Goal: Task Accomplishment & Management: Complete application form

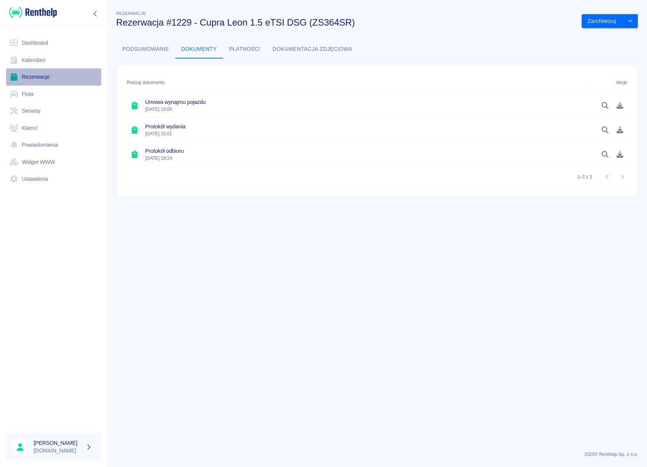
click at [34, 75] on link "Rezerwacje" at bounding box center [53, 76] width 95 height 17
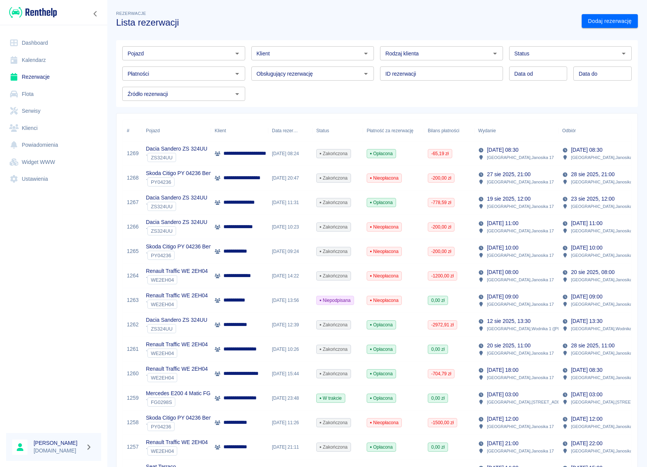
click at [36, 43] on link "Dashboard" at bounding box center [53, 42] width 95 height 17
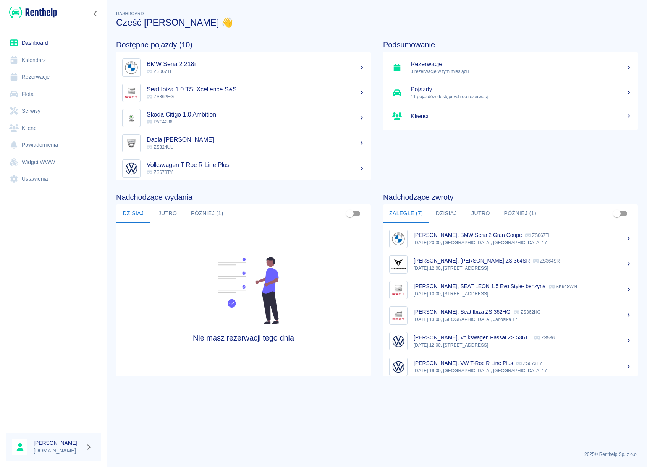
click at [31, 97] on link "Flota" at bounding box center [53, 94] width 95 height 17
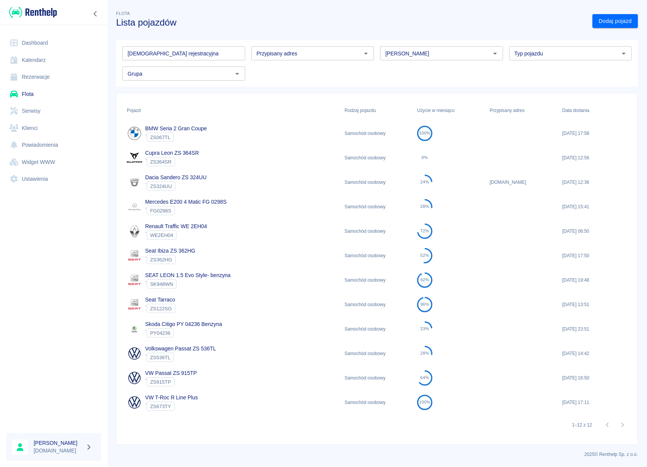
click at [32, 128] on link "Klienci" at bounding box center [53, 128] width 95 height 17
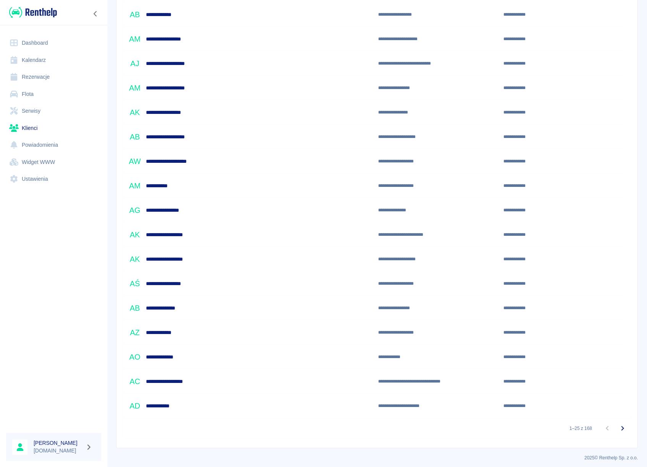
scroll to position [318, 0]
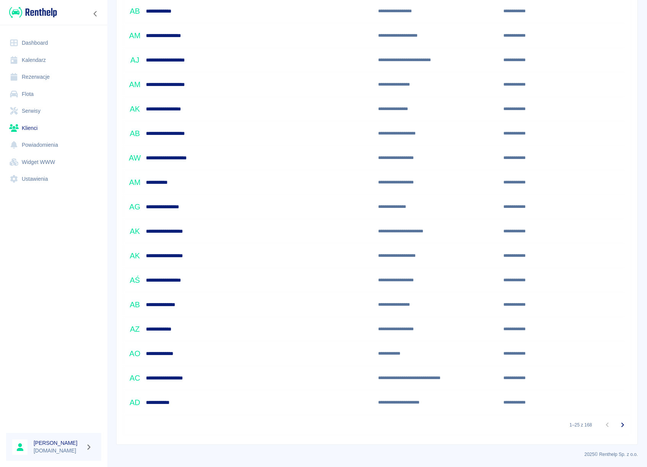
click at [619, 428] on icon "Przejdź do następnej strony" at bounding box center [622, 424] width 9 height 9
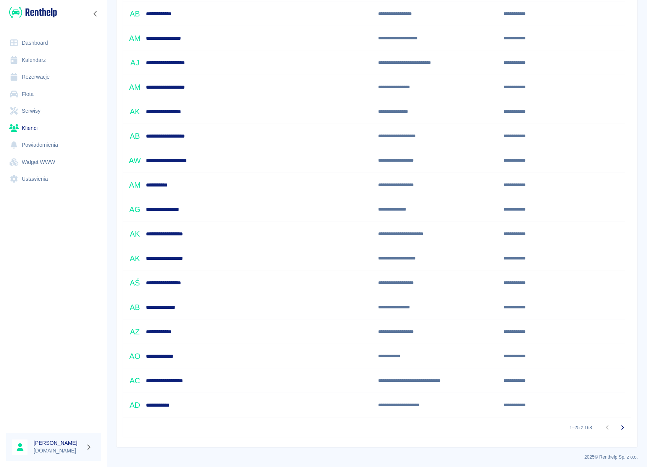
scroll to position [318, 0]
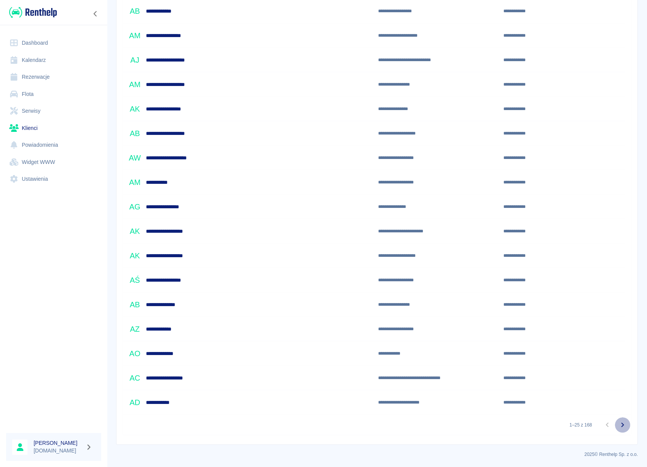
click at [618, 427] on icon "Przejdź do następnej strony" at bounding box center [622, 424] width 9 height 9
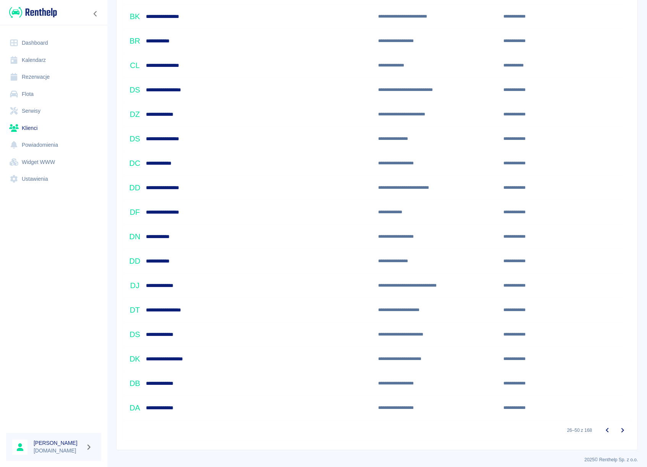
scroll to position [318, 0]
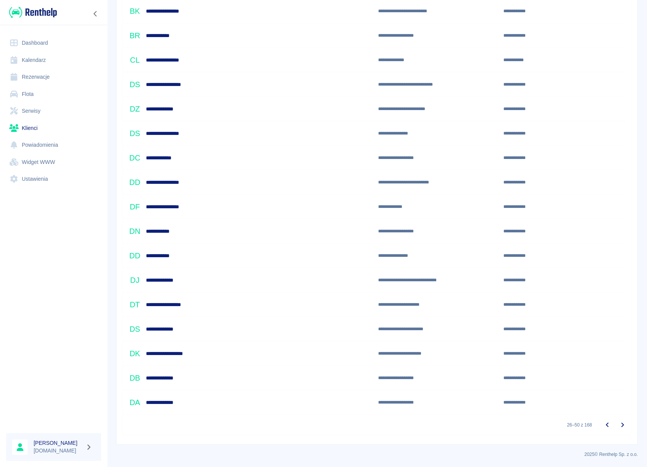
click at [620, 422] on icon "Przejdź do następnej strony" at bounding box center [622, 424] width 9 height 9
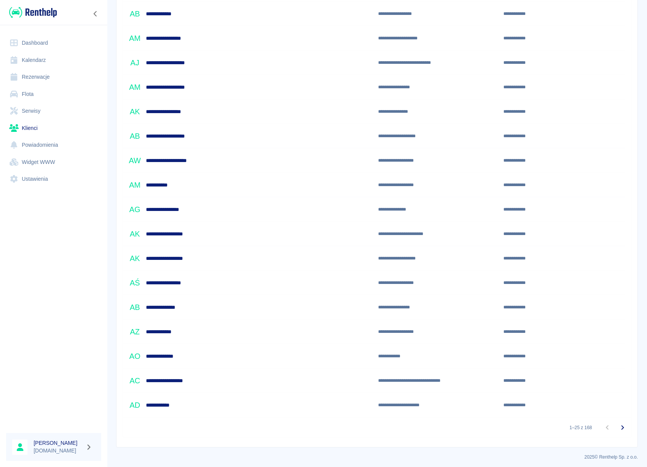
scroll to position [318, 0]
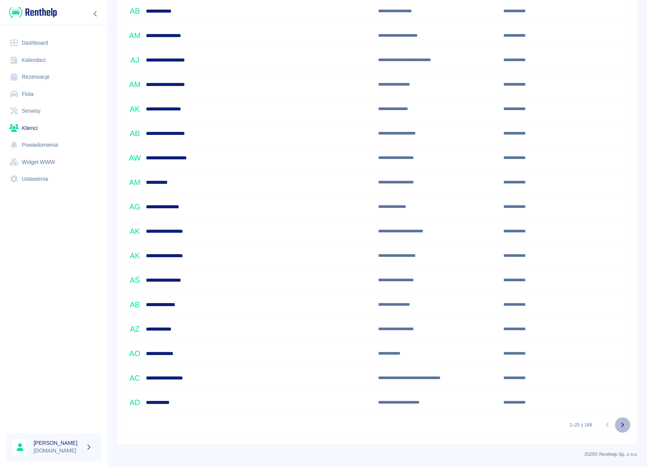
click at [622, 426] on button "Przejdź do następnej strony" at bounding box center [622, 424] width 15 height 15
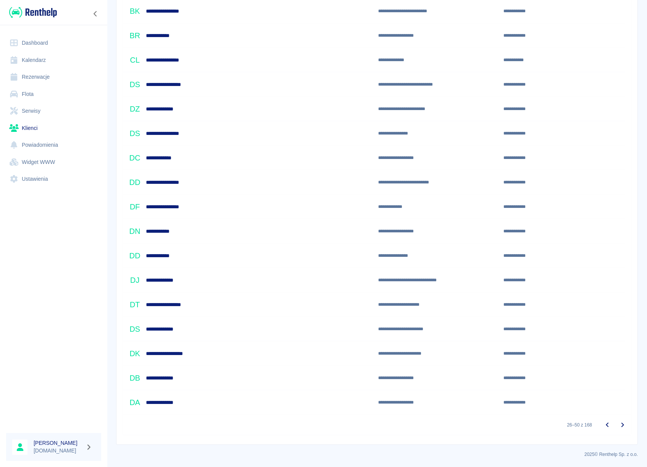
click at [618, 422] on icon "Przejdź do następnej strony" at bounding box center [622, 424] width 9 height 9
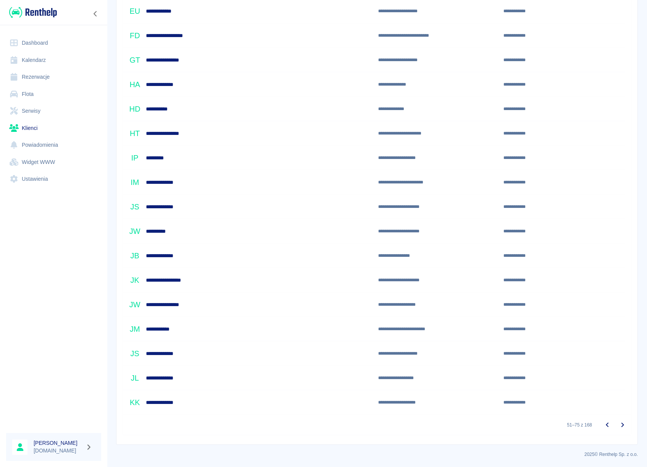
click at [618, 422] on icon "Przejdź do następnej strony" at bounding box center [622, 424] width 9 height 9
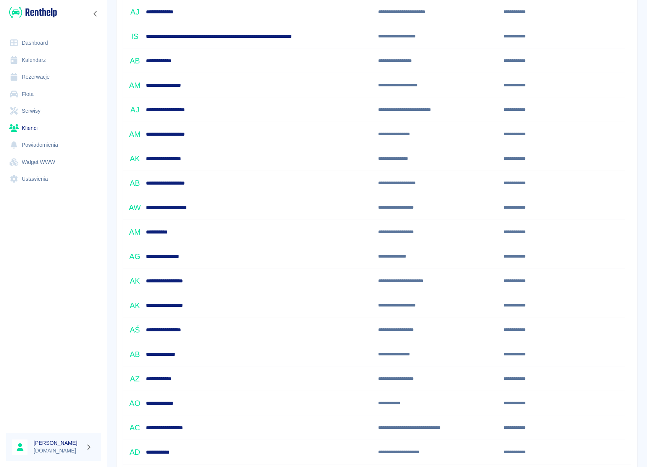
scroll to position [318, 0]
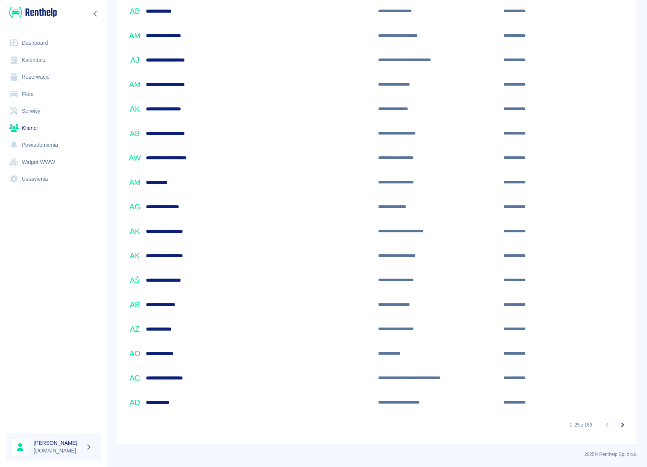
click at [618, 424] on icon "Przejdź do następnej strony" at bounding box center [622, 424] width 9 height 9
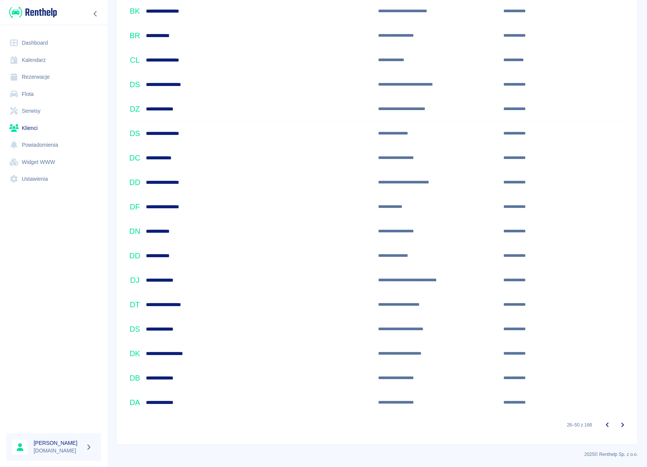
click at [618, 424] on icon "Przejdź do następnej strony" at bounding box center [622, 424] width 9 height 9
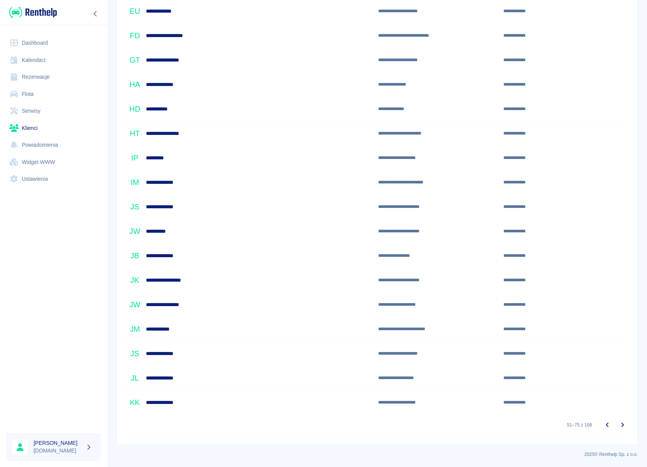
click at [618, 424] on icon "Przejdź do następnej strony" at bounding box center [622, 424] width 9 height 9
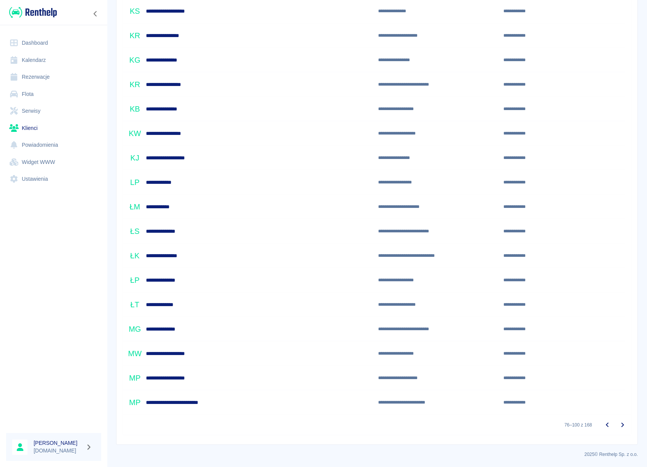
click at [618, 424] on icon "Przejdź do następnej strony" at bounding box center [622, 424] width 9 height 9
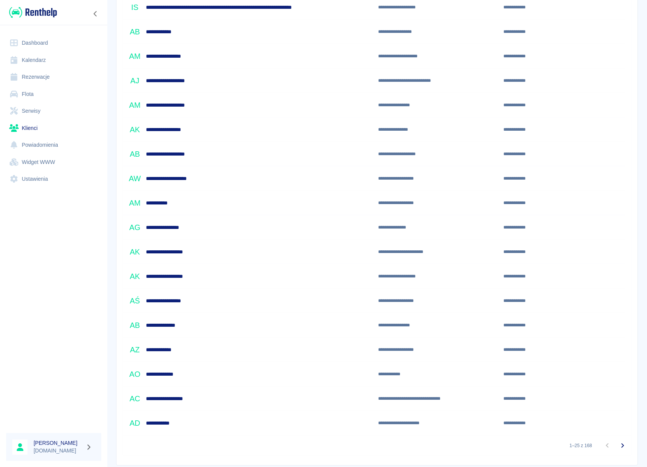
scroll to position [318, 0]
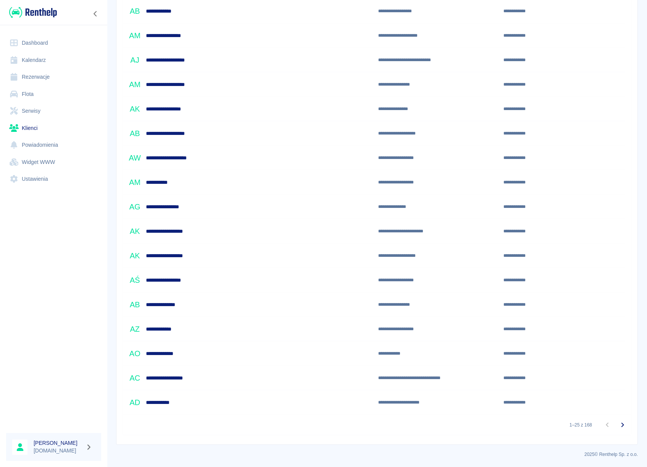
click at [39, 70] on link "Rezerwacje" at bounding box center [53, 76] width 95 height 17
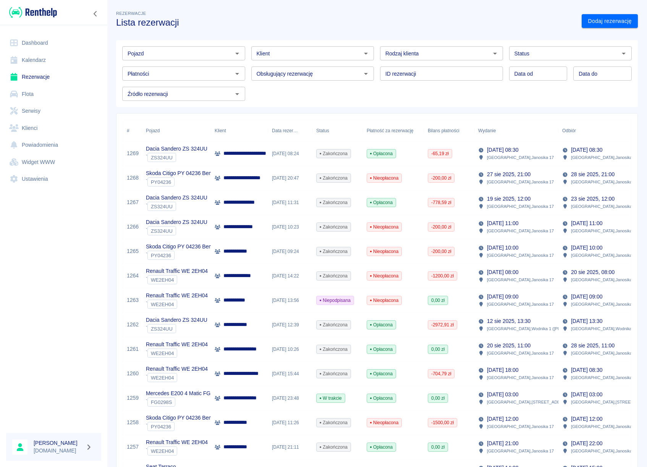
click at [234, 55] on icon "Otwórz" at bounding box center [237, 53] width 9 height 9
click at [191, 73] on li "Seat Tarraco - ZS122SG" at bounding box center [182, 69] width 121 height 13
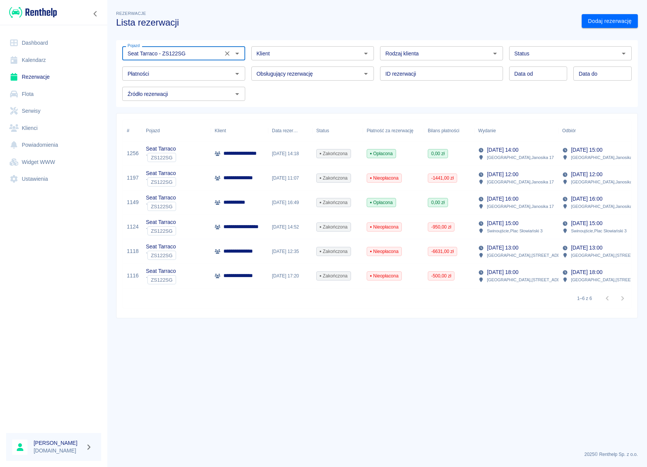
type input "Seat Tarraco - ZS122SG"
click at [40, 39] on link "Dashboard" at bounding box center [53, 42] width 95 height 17
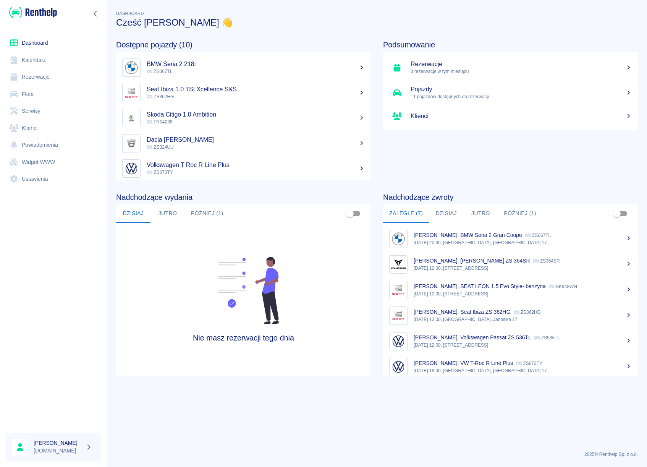
click at [526, 214] on button "Później (1)" at bounding box center [520, 213] width 45 height 18
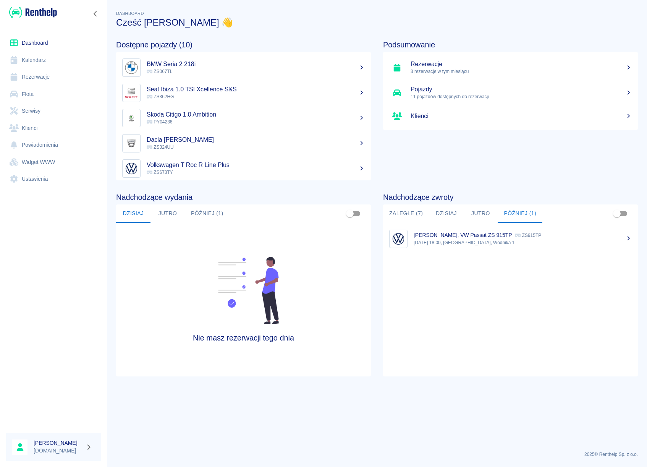
click at [199, 217] on button "Później (1)" at bounding box center [207, 213] width 45 height 18
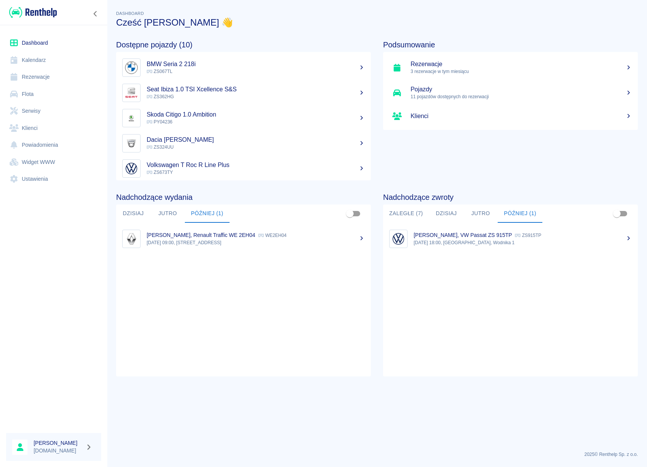
click at [38, 40] on link "Dashboard" at bounding box center [53, 42] width 95 height 17
click at [43, 79] on link "Rezerwacje" at bounding box center [53, 76] width 95 height 17
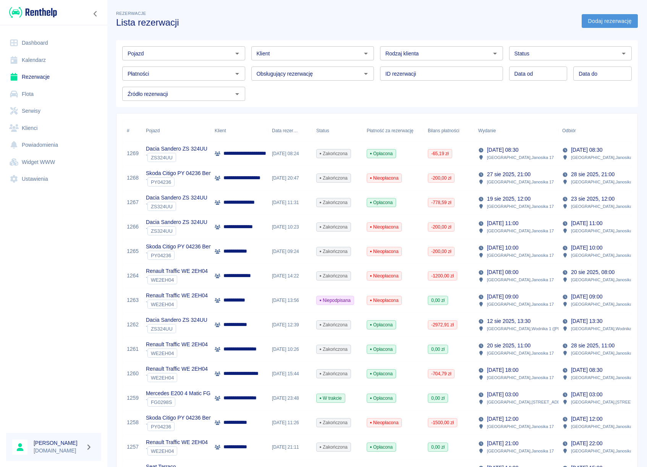
click at [592, 18] on link "Dodaj rezerwację" at bounding box center [610, 21] width 56 height 14
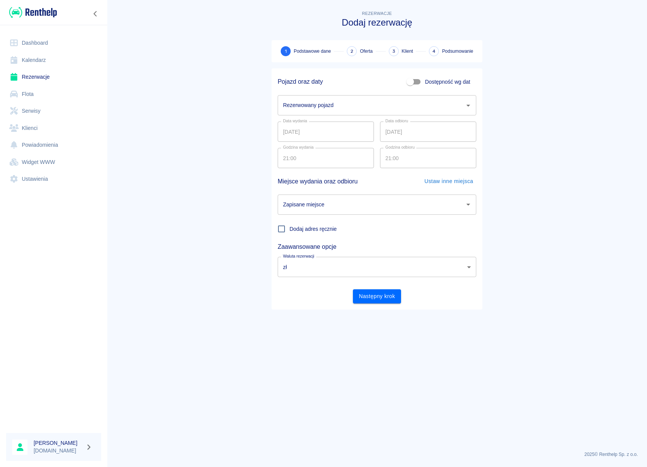
click at [323, 105] on input "Rezerwowany pojazd" at bounding box center [371, 105] width 180 height 13
click at [320, 121] on li "Seat Tarraco - ZS122SG" at bounding box center [377, 124] width 199 height 13
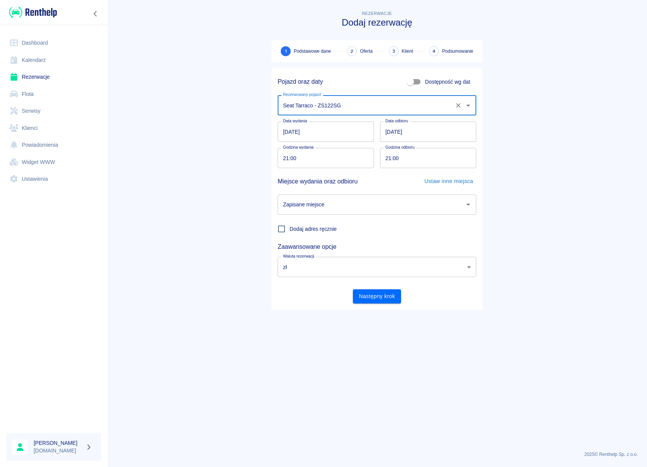
type input "Seat Tarraco - ZS122SG"
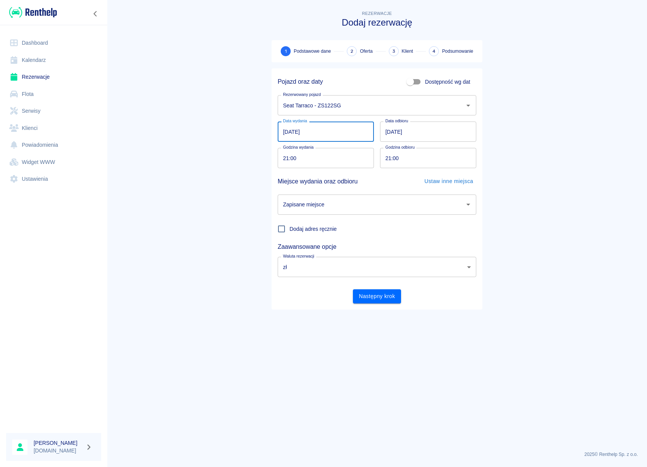
click at [299, 134] on input "[DATE]" at bounding box center [326, 131] width 96 height 20
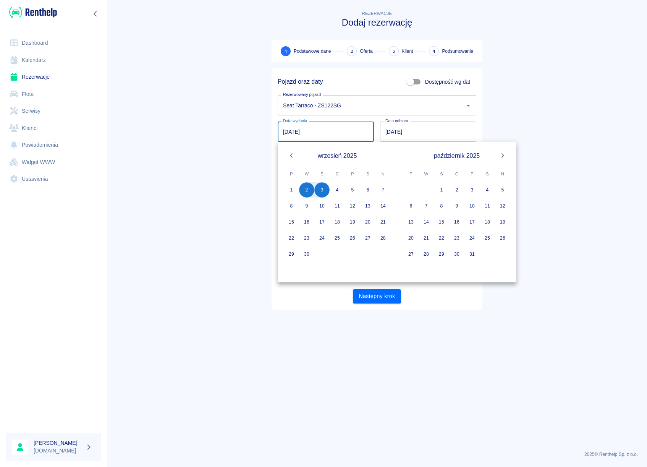
click at [291, 155] on icon "Previous month" at bounding box center [291, 155] width 3 height 5
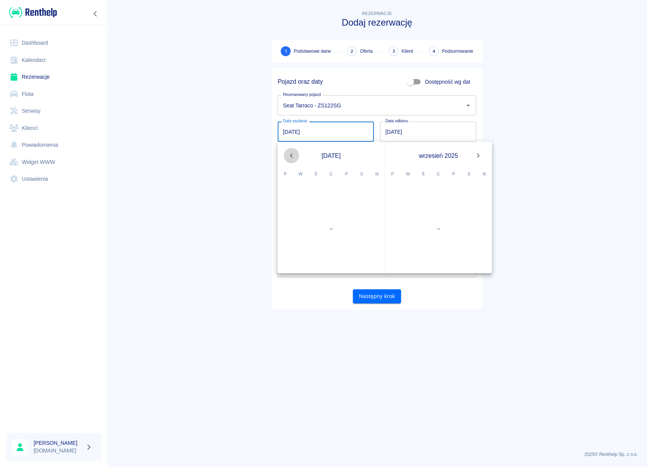
click at [291, 155] on icon "Previous month" at bounding box center [291, 155] width 3 height 5
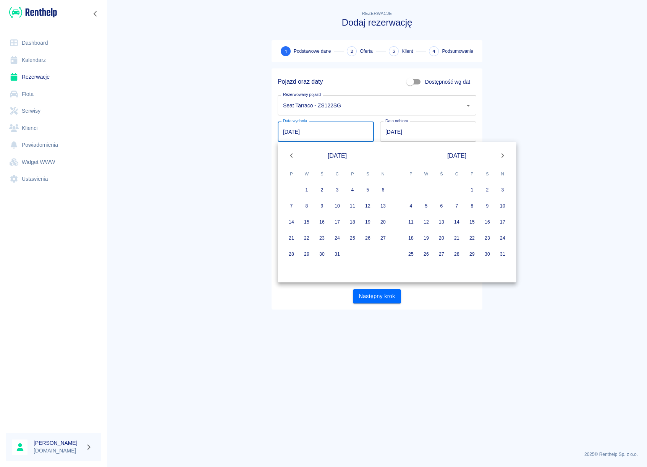
click at [291, 155] on icon "Previous month" at bounding box center [291, 155] width 3 height 5
click at [297, 253] on button "23" at bounding box center [291, 253] width 15 height 15
type input "[DATE]"
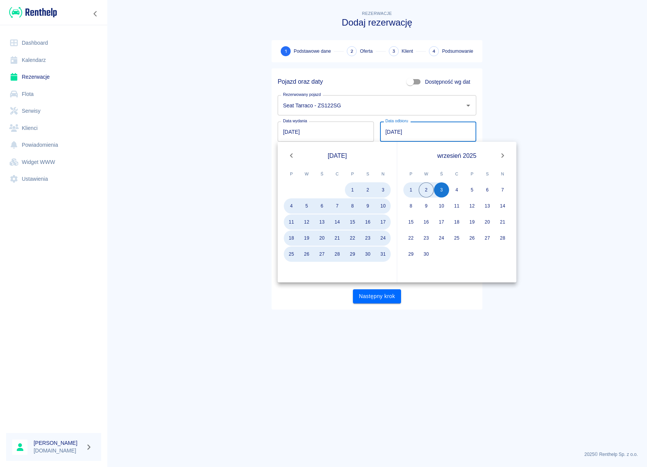
click at [294, 155] on icon "Previous month" at bounding box center [291, 155] width 9 height 9
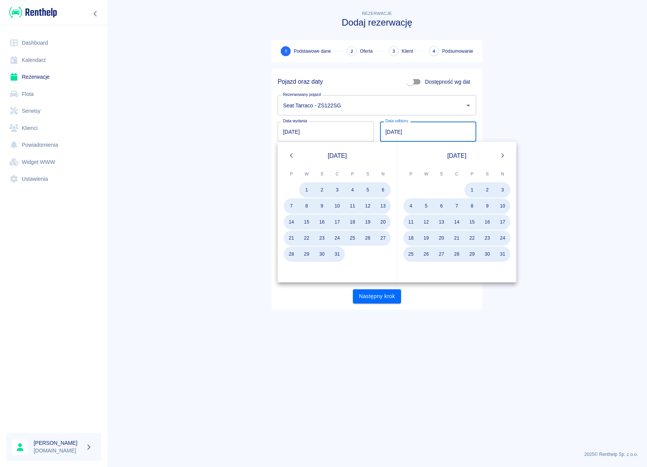
click at [294, 155] on icon "Previous month" at bounding box center [291, 155] width 9 height 9
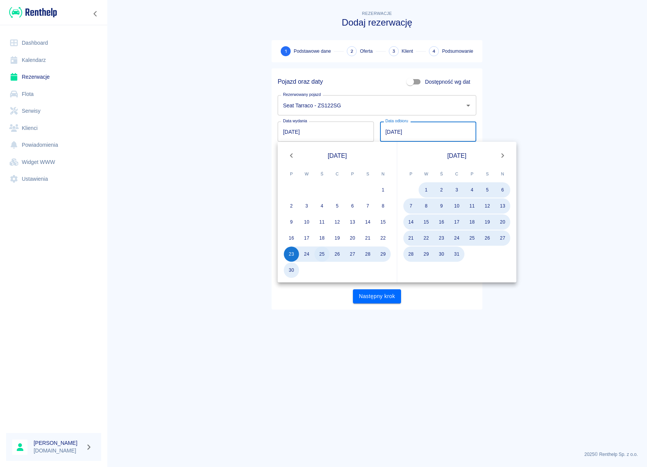
click at [323, 253] on button "25" at bounding box center [321, 253] width 15 height 15
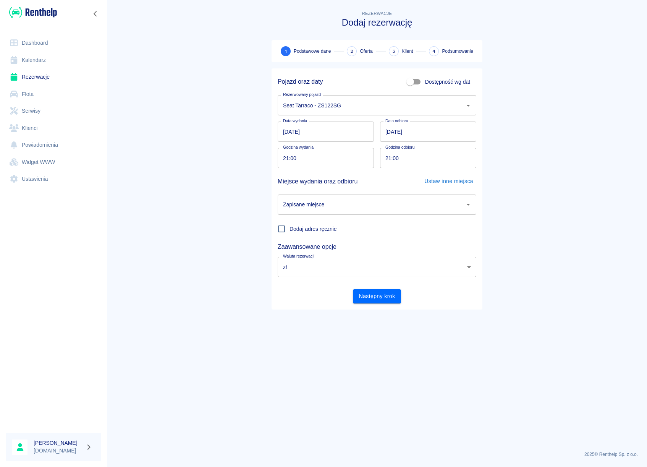
type input "[DATE]"
click at [295, 203] on input "Zapisane miejsce" at bounding box center [371, 204] width 180 height 13
click at [298, 222] on li "[DOMAIN_NAME] - [STREET_ADDRESS]" at bounding box center [377, 224] width 199 height 13
type input "[DOMAIN_NAME] - [STREET_ADDRESS]"
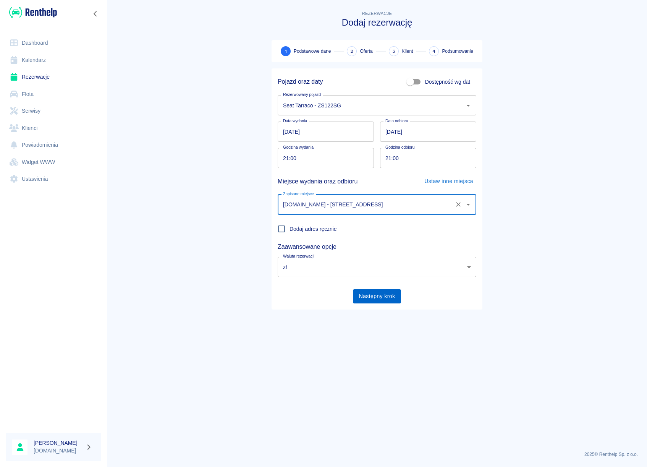
click at [378, 295] on button "Następny krok" at bounding box center [377, 296] width 49 height 14
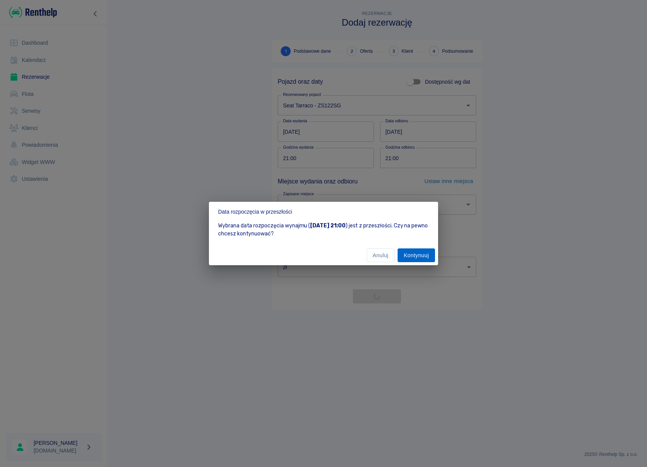
click at [406, 259] on button "Kontynuuj" at bounding box center [416, 255] width 37 height 14
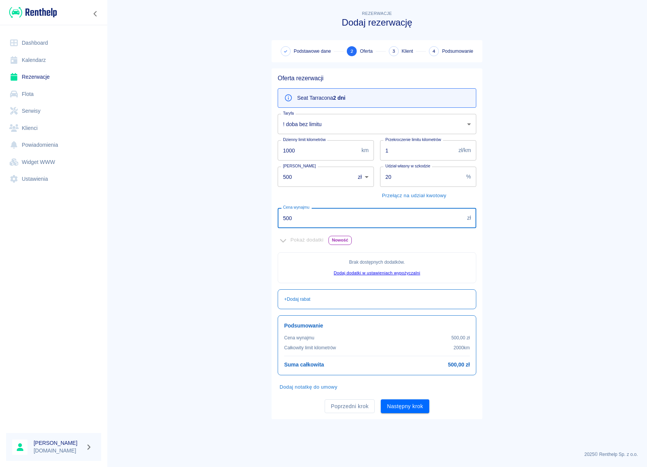
drag, startPoint x: 298, startPoint y: 217, endPoint x: 265, endPoint y: 213, distance: 33.1
click at [278, 213] on input "500" at bounding box center [371, 218] width 186 height 20
click at [391, 154] on input "1" at bounding box center [418, 150] width 76 height 20
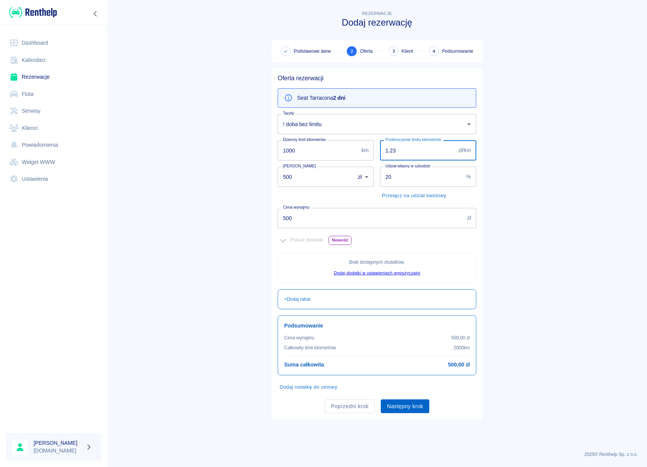
type input "1.23"
click at [418, 411] on button "Następny krok" at bounding box center [405, 406] width 49 height 14
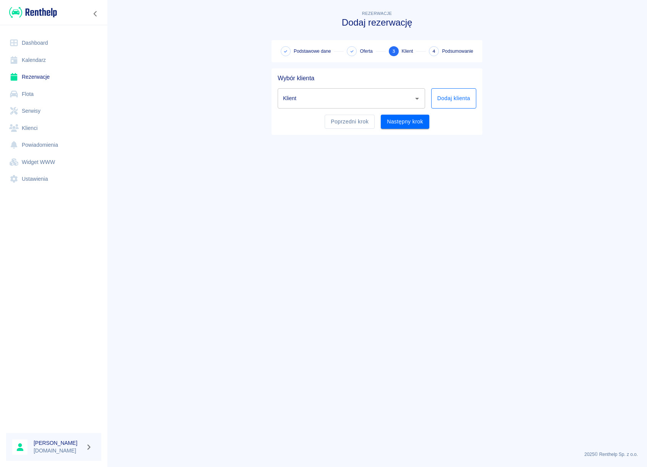
click at [446, 101] on button "Dodaj klienta" at bounding box center [453, 98] width 45 height 20
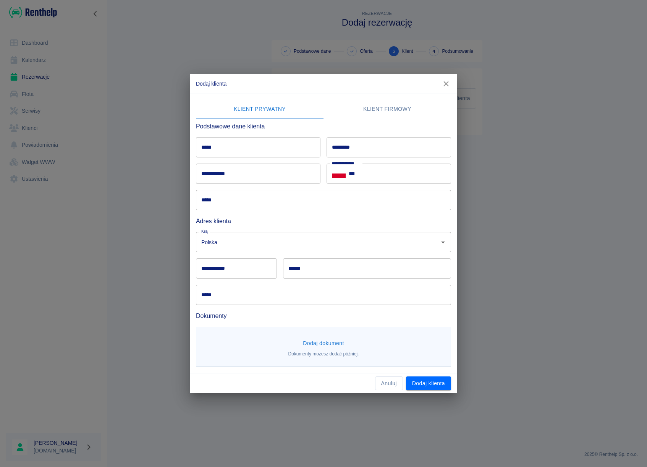
click at [234, 145] on input "*****" at bounding box center [258, 147] width 125 height 20
type input "***"
type input "**********"
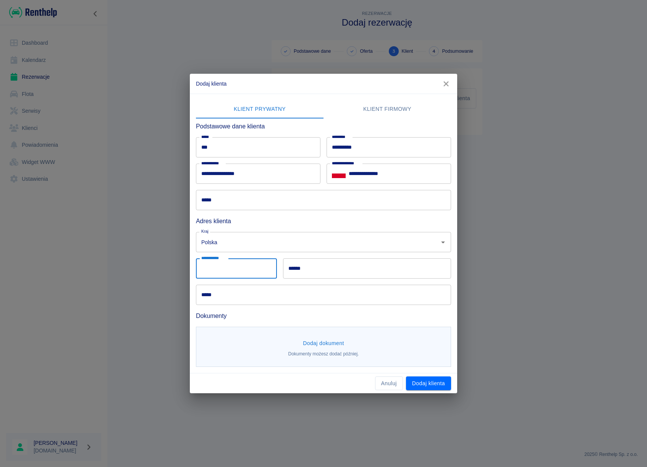
click at [258, 197] on input "*****" at bounding box center [323, 200] width 255 height 20
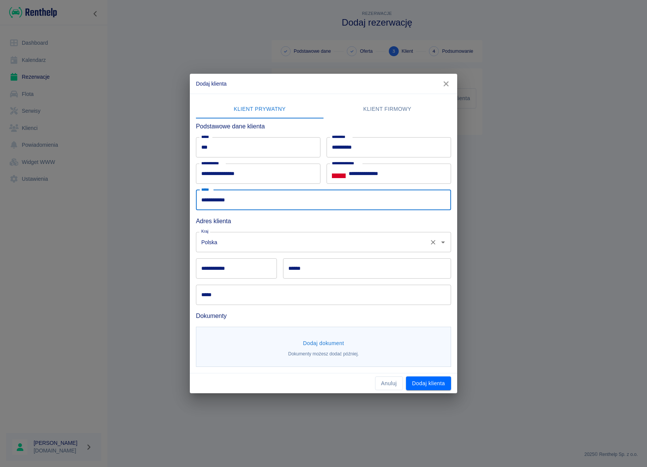
click at [224, 234] on div "Polska Kraj" at bounding box center [323, 242] width 255 height 20
type input "**********"
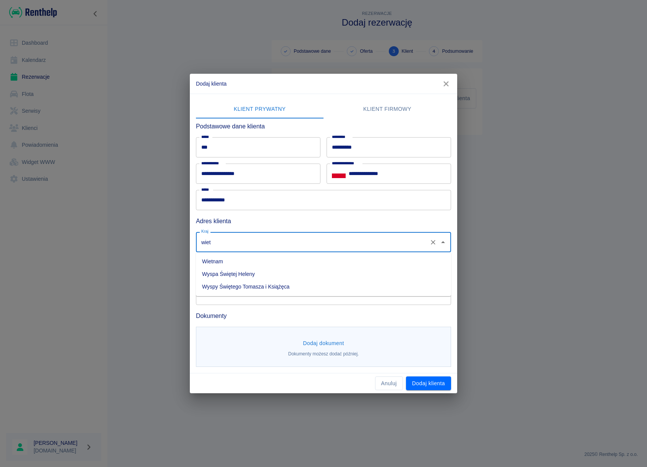
click at [212, 258] on li "Wietnam" at bounding box center [323, 261] width 255 height 13
type input "Wietnam"
click at [218, 297] on input "*****" at bounding box center [323, 295] width 255 height 20
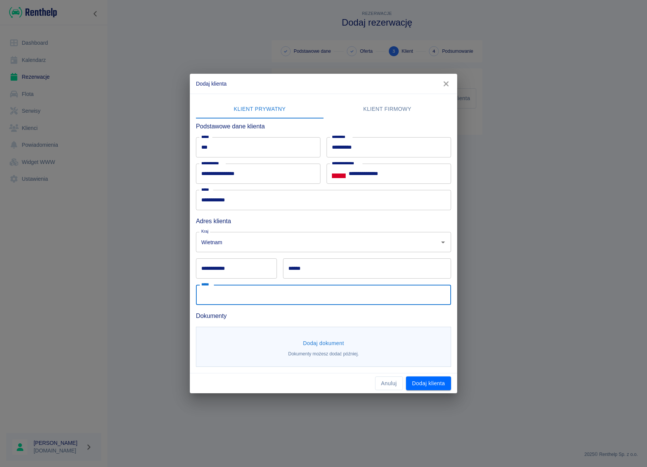
paste input "**********"
type input "**********"
click at [214, 269] on input "**********" at bounding box center [236, 268] width 81 height 20
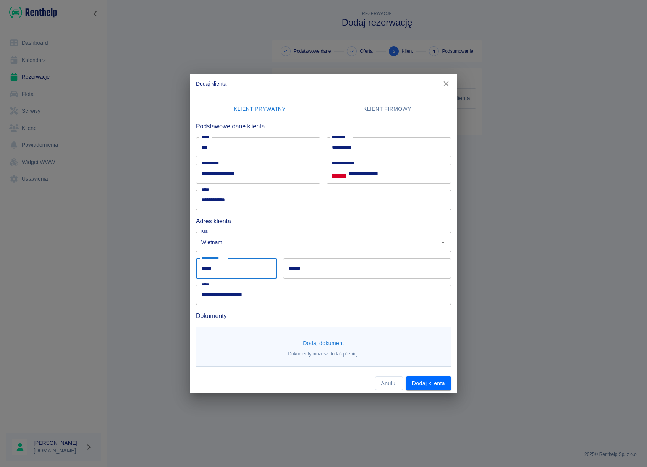
type input "*****"
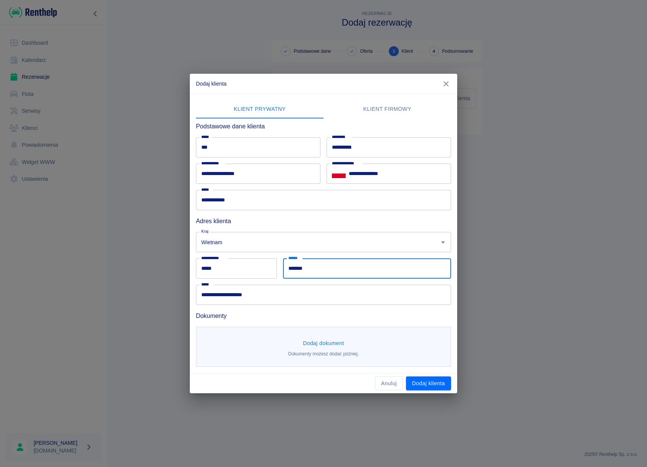
type input "*******"
click at [313, 338] on button "Dodaj dokument" at bounding box center [323, 343] width 47 height 14
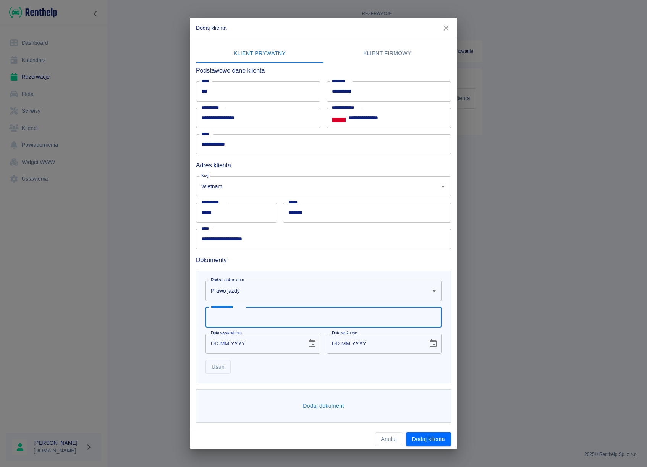
click at [233, 319] on input "**********" at bounding box center [324, 317] width 236 height 20
type input "*********"
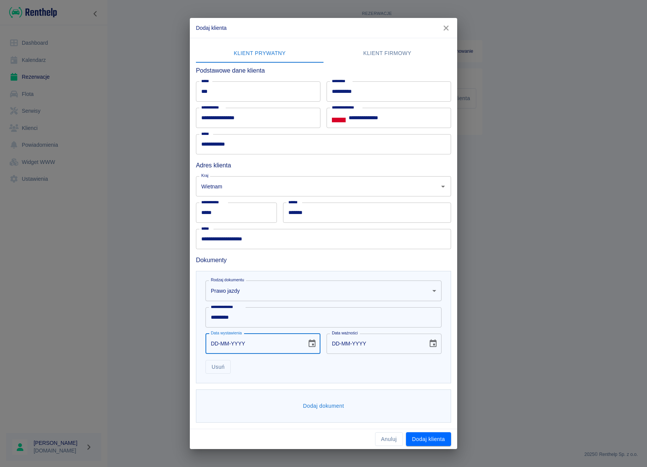
click at [309, 345] on icon "Choose date" at bounding box center [312, 343] width 7 height 8
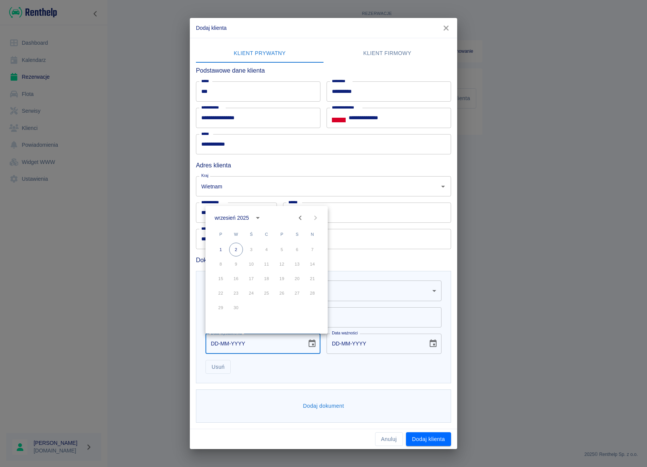
click at [260, 217] on icon "calendar view is open, switch to year view" at bounding box center [257, 217] width 9 height 9
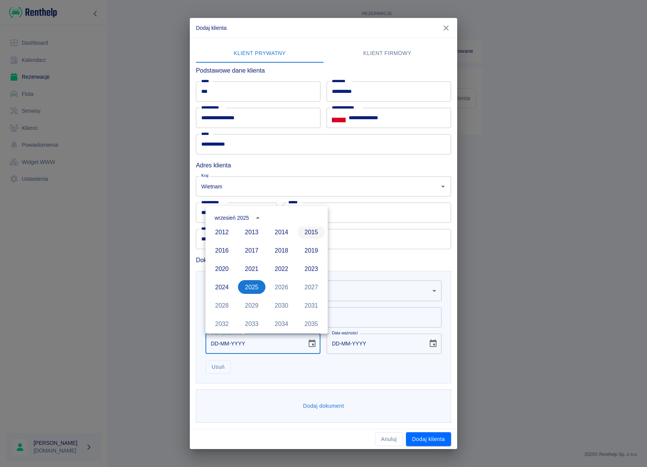
click at [305, 234] on button "2015" at bounding box center [312, 232] width 28 height 14
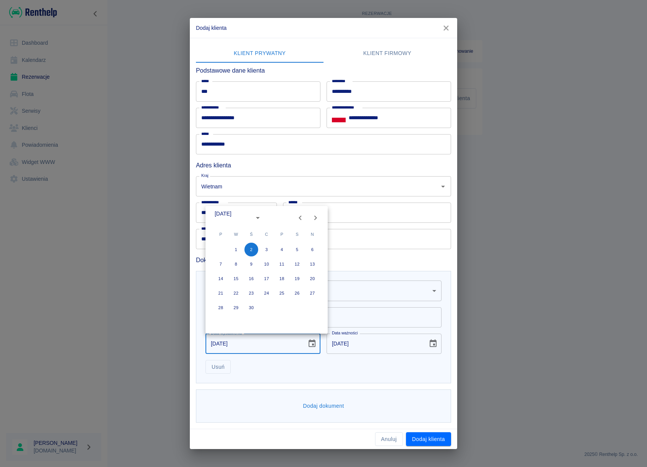
type input "[DATE]"
click at [312, 216] on icon "Next month" at bounding box center [315, 217] width 9 height 9
click at [270, 305] on button "26" at bounding box center [267, 308] width 14 height 14
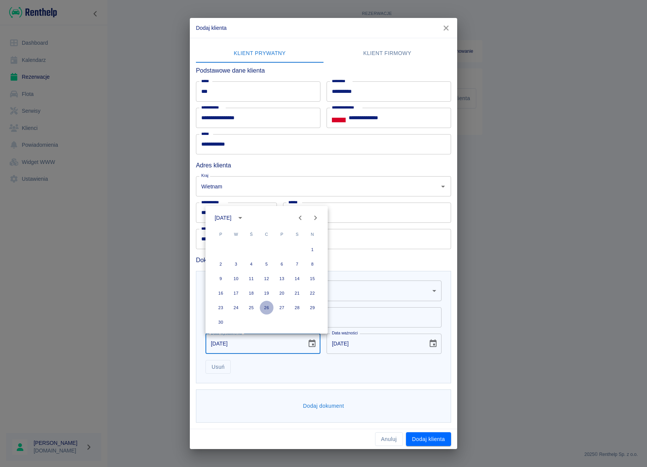
type input "[DATE]"
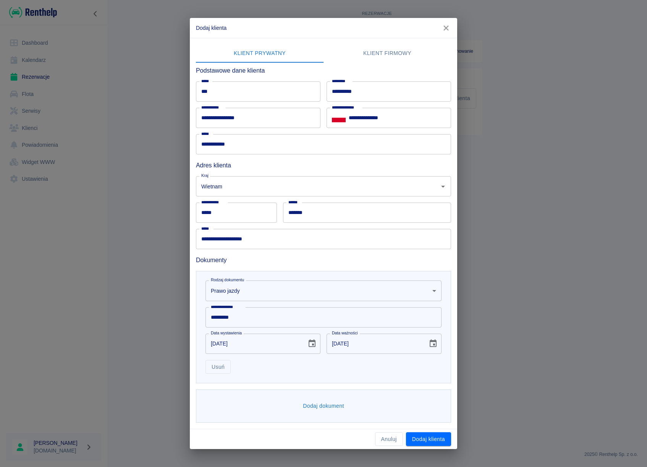
click at [432, 346] on icon "Choose date, selected date is 26 lis 2025" at bounding box center [433, 343] width 9 height 9
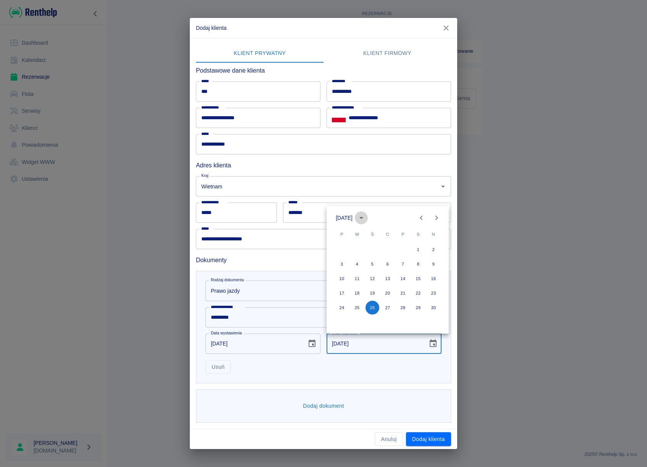
click at [368, 217] on button "calendar view is open, switch to year view" at bounding box center [361, 217] width 13 height 13
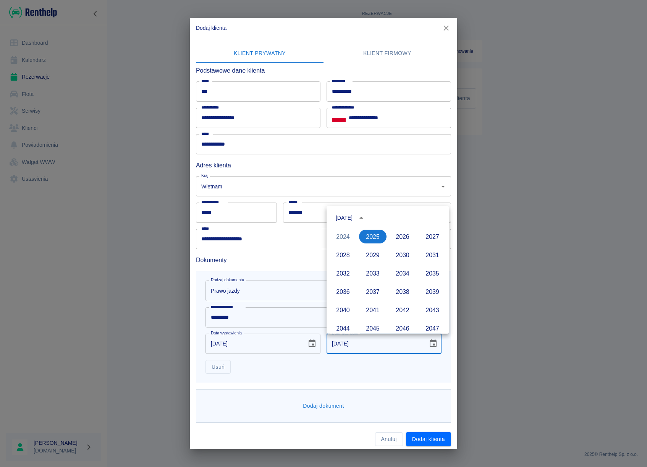
scroll to position [600, 0]
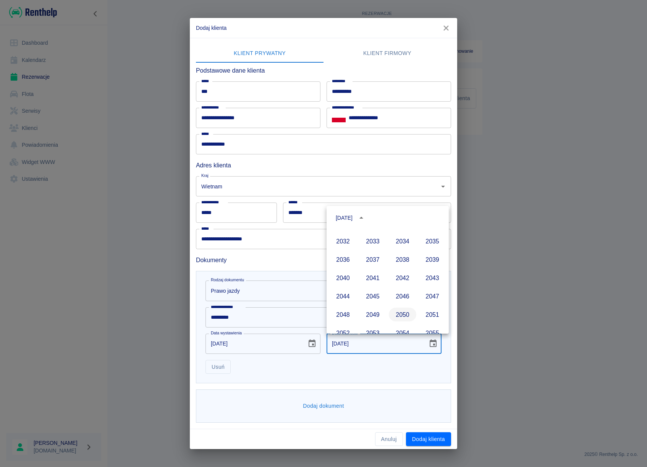
click at [402, 314] on button "2050" at bounding box center [403, 315] width 28 height 14
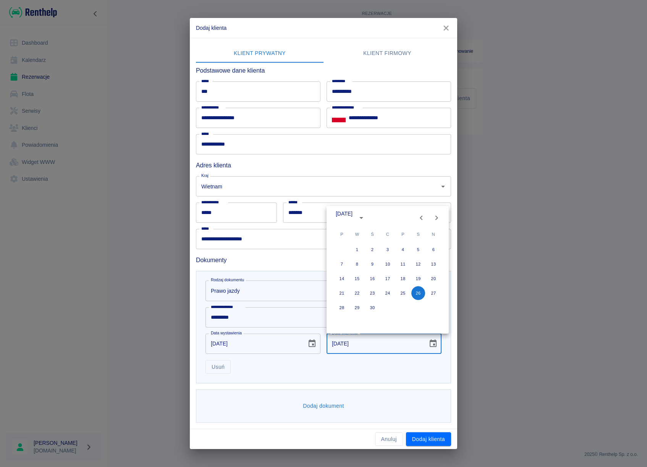
type input "[DATE]"
click at [404, 366] on div "Usuń" at bounding box center [320, 364] width 242 height 20
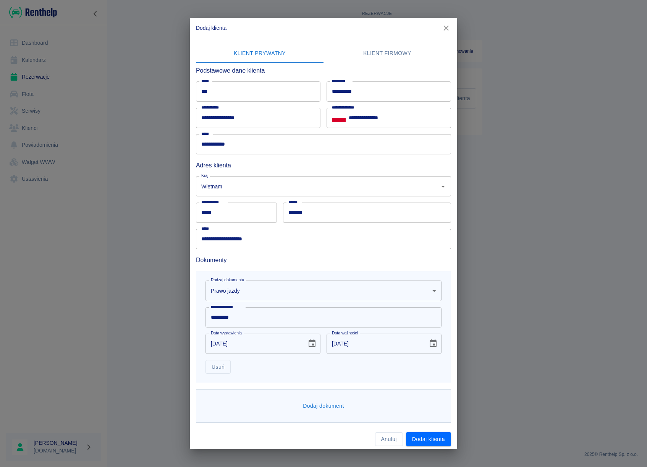
click at [328, 407] on button "Dodaj dokument" at bounding box center [323, 406] width 47 height 14
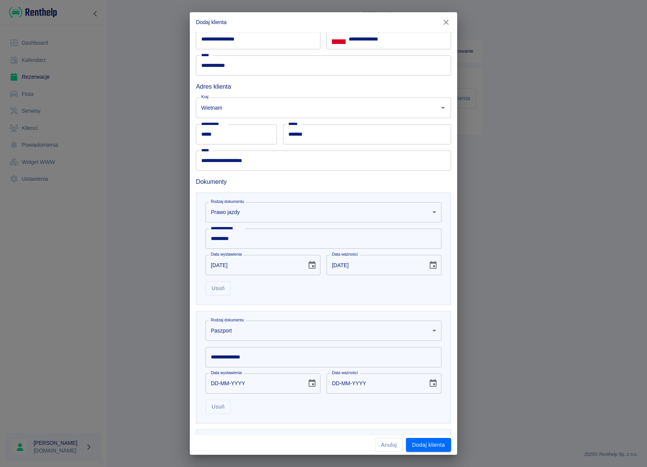
scroll to position [76, 0]
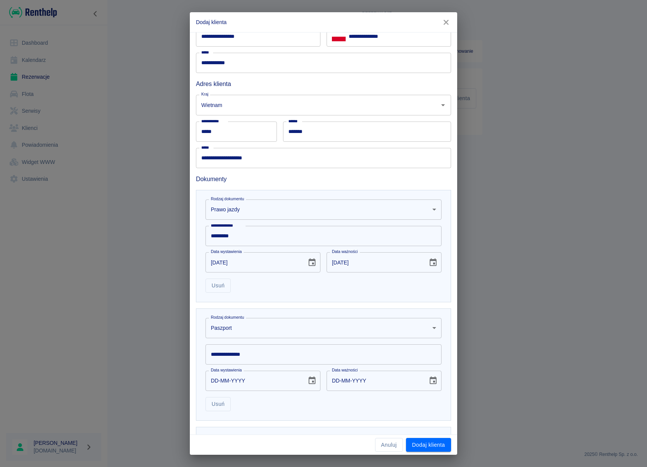
click at [225, 330] on body "**********" at bounding box center [323, 233] width 647 height 467
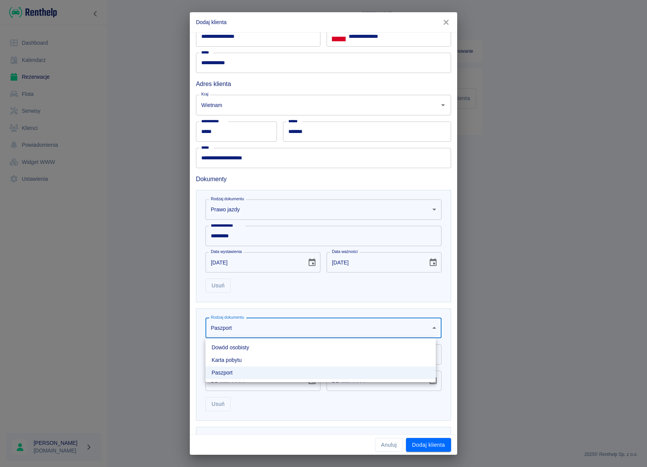
click at [228, 349] on li "Dowód osobisty" at bounding box center [321, 347] width 230 height 13
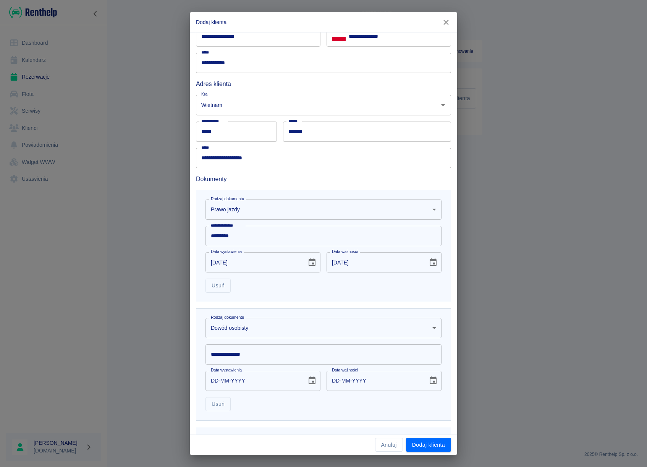
click at [233, 356] on input "**********" at bounding box center [324, 354] width 236 height 20
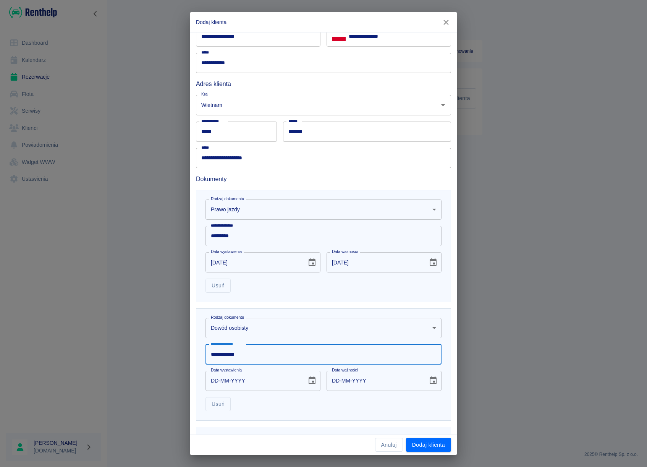
type input "**********"
click at [311, 384] on icon "Choose date" at bounding box center [312, 380] width 7 height 8
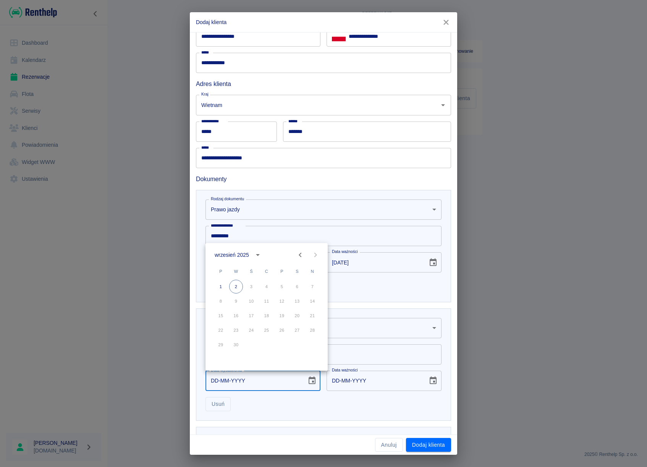
click at [298, 256] on icon "Previous month" at bounding box center [300, 254] width 9 height 9
click at [245, 254] on icon "calendar view is open, switch to year view" at bounding box center [240, 254] width 9 height 9
click at [226, 281] on button "2016" at bounding box center [222, 281] width 28 height 14
type input "[DATE]"
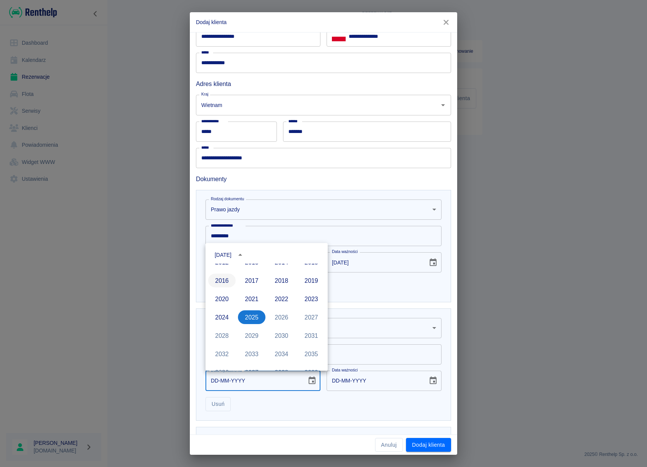
type input "[DATE]"
click at [298, 252] on icon "Previous month" at bounding box center [300, 254] width 9 height 9
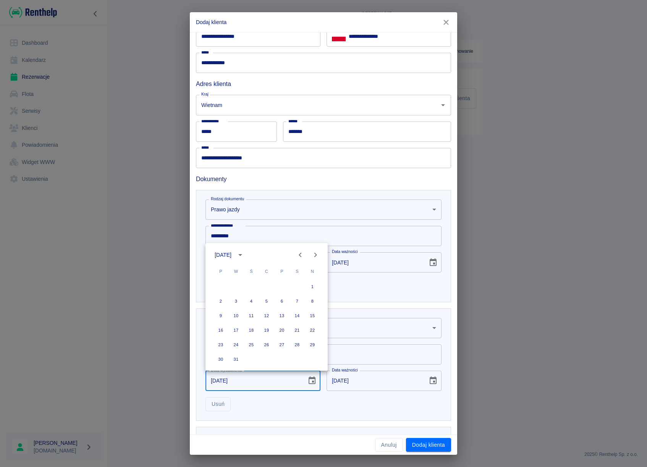
click at [298, 252] on icon "Previous month" at bounding box center [300, 254] width 9 height 9
click at [265, 346] on button "31" at bounding box center [267, 345] width 14 height 14
type input "[DATE]"
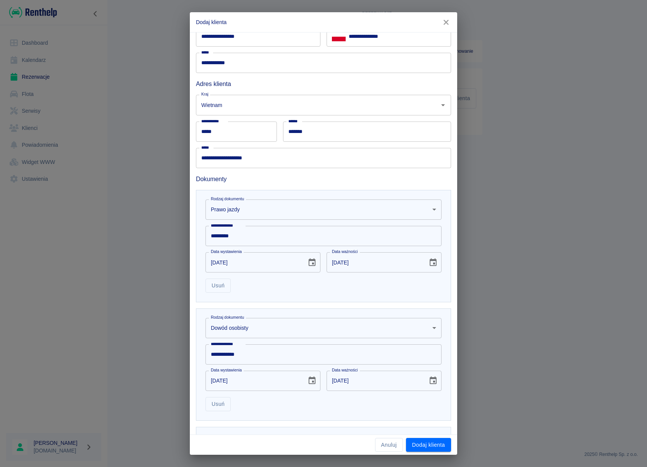
click at [431, 383] on icon "Choose date, selected date is 31 mar 2026" at bounding box center [433, 380] width 9 height 9
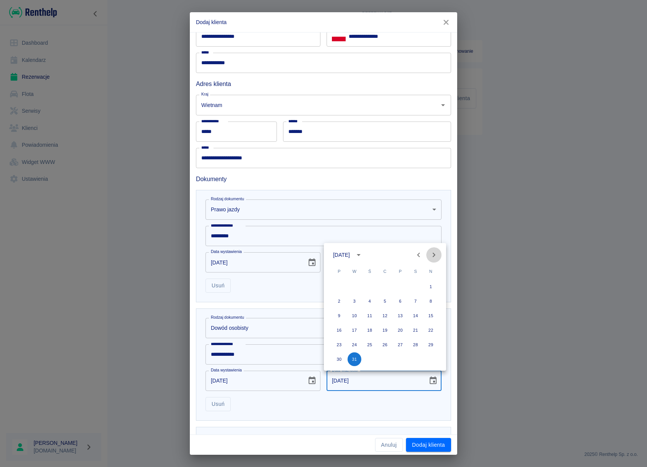
click at [434, 254] on icon "Next month" at bounding box center [433, 254] width 9 height 9
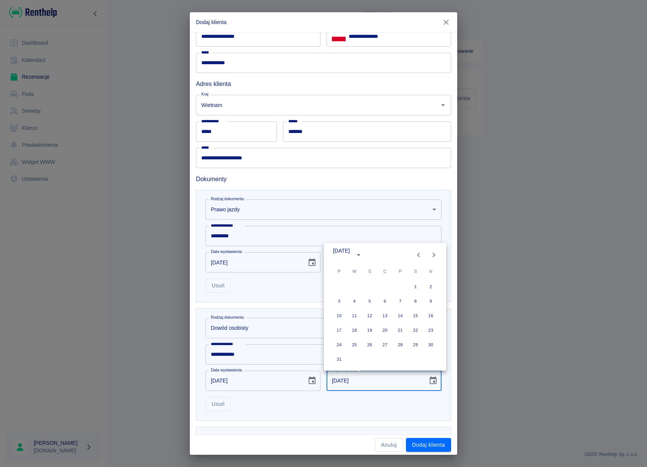
click at [434, 254] on icon "Next month" at bounding box center [433, 254] width 9 height 9
click at [361, 254] on icon "calendar view is open, switch to year view" at bounding box center [359, 255] width 4 height 2
click at [341, 355] on button "2032" at bounding box center [341, 354] width 28 height 14
type input "[DATE]"
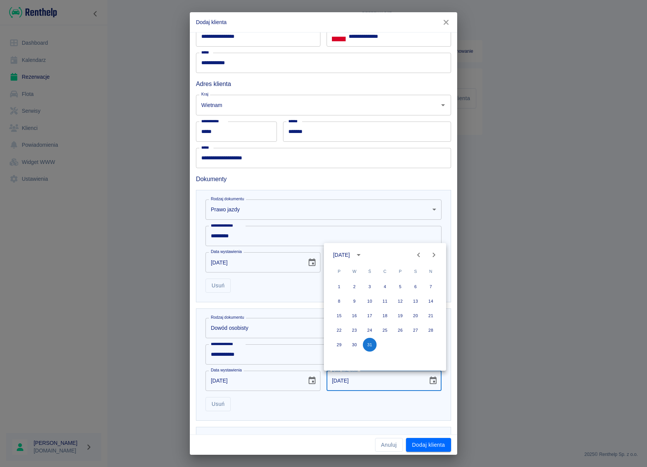
click at [411, 412] on div "**********" at bounding box center [323, 364] width 255 height 112
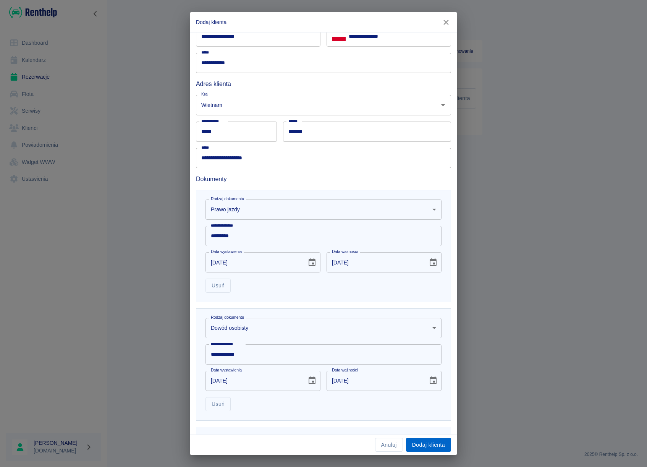
click at [421, 443] on button "Dodaj klienta" at bounding box center [428, 445] width 45 height 14
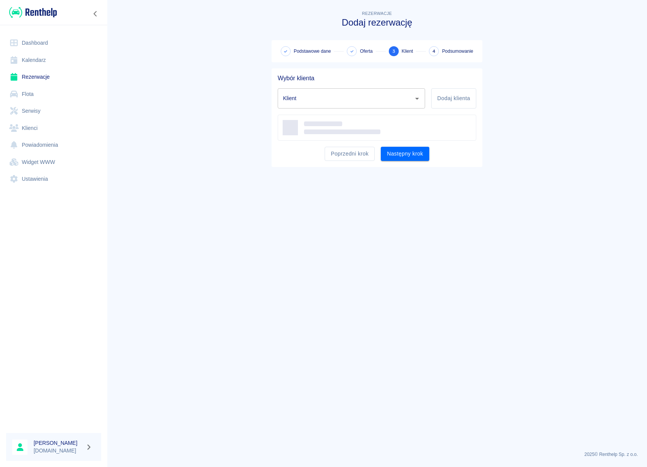
type input "Lam Thang Cong ([PHONE_NUMBER])"
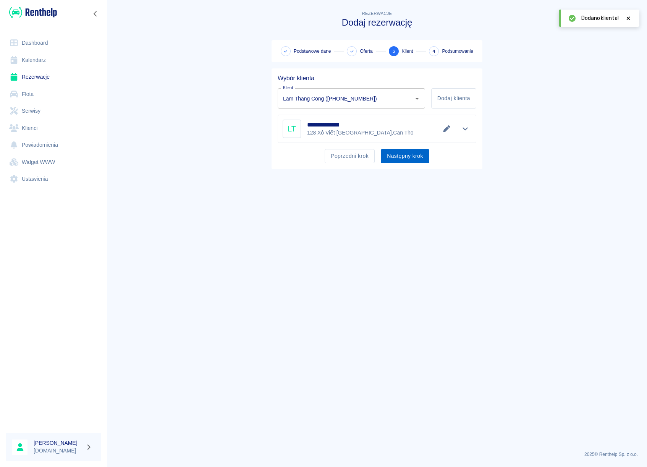
click at [415, 160] on button "Następny krok" at bounding box center [405, 156] width 49 height 14
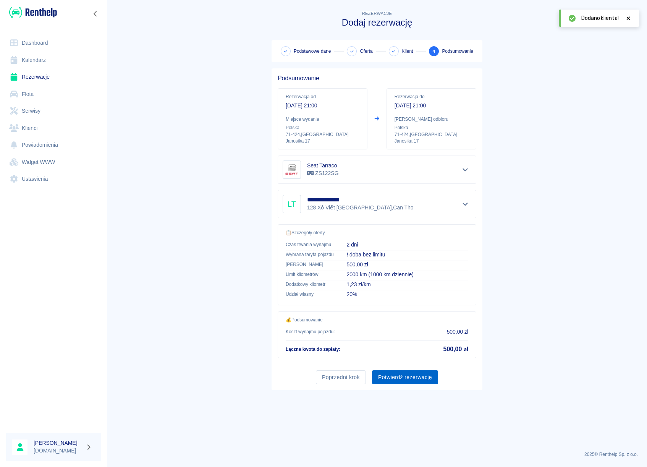
click at [412, 377] on button "Potwierdź rezerwację" at bounding box center [405, 377] width 66 height 14
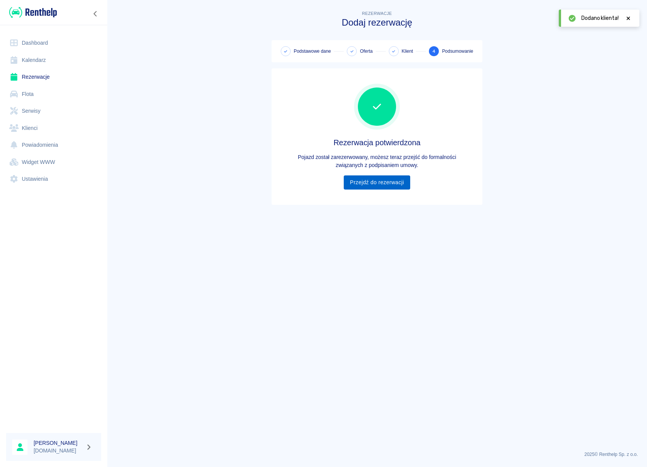
click at [400, 188] on link "Przejdź do rezerwacji" at bounding box center [377, 182] width 66 height 14
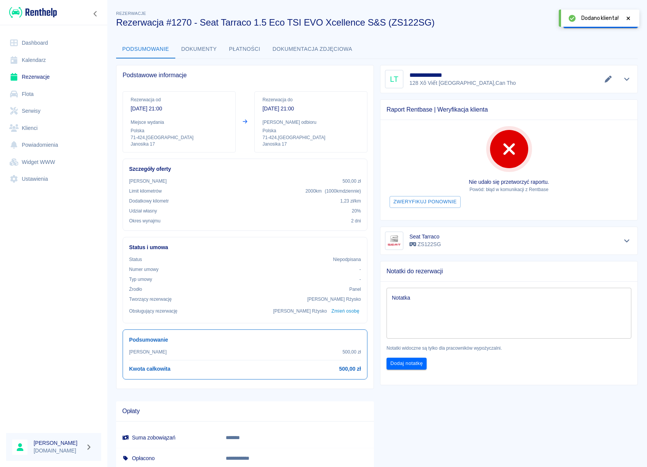
click at [628, 17] on icon at bounding box center [628, 18] width 7 height 5
click at [598, 21] on button "Wygeneruj umowę" at bounding box center [593, 21] width 59 height 14
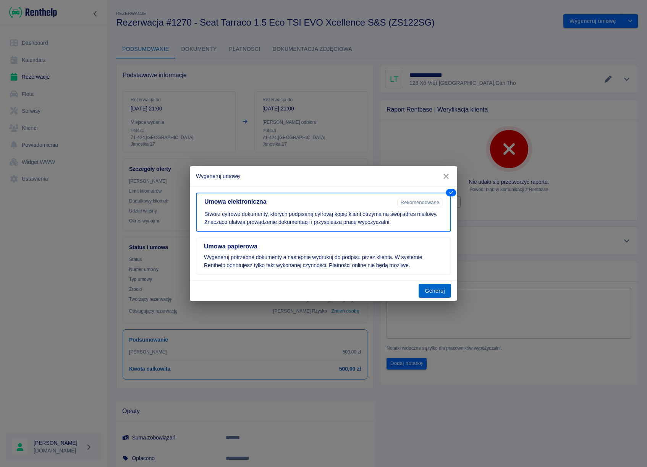
click at [427, 291] on button "Generuj" at bounding box center [435, 291] width 32 height 14
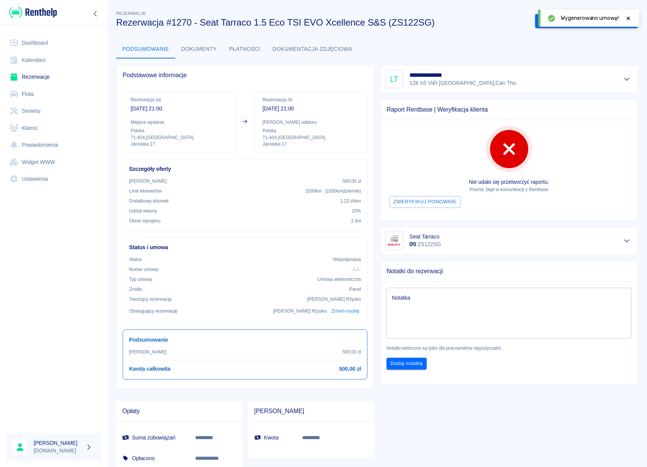
click at [626, 18] on icon at bounding box center [628, 18] width 7 height 5
click at [585, 22] on button "Podpisz umowę elektroniczną" at bounding box center [578, 21] width 87 height 14
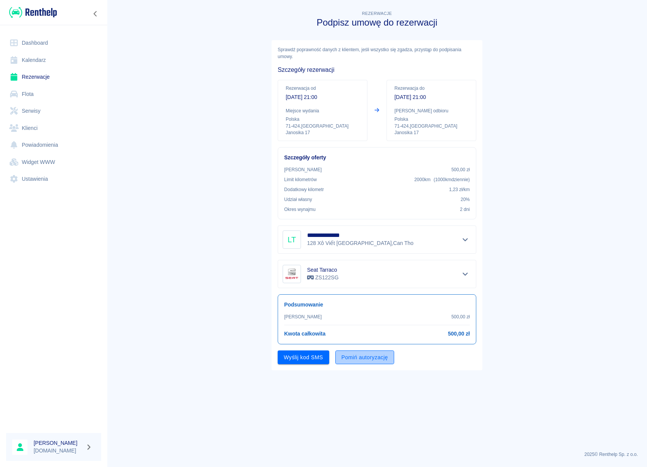
click at [351, 359] on button "Pomiń autoryzację" at bounding box center [364, 357] width 59 height 14
click at [304, 352] on button "Podpisz umowę" at bounding box center [304, 357] width 52 height 14
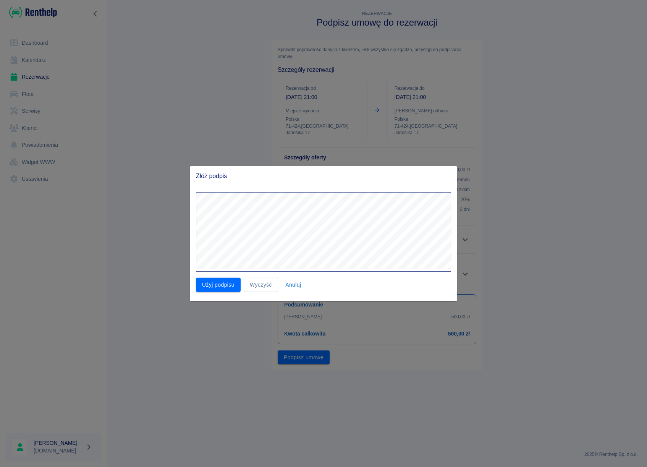
click at [295, 186] on div at bounding box center [320, 229] width 261 height 86
click at [252, 284] on button "Wyczyść" at bounding box center [261, 285] width 34 height 14
click at [299, 166] on div "Złóż podpis Użyj podpisu Wyczyść Anuluj" at bounding box center [323, 233] width 267 height 135
click at [210, 287] on button "Użyj podpisu" at bounding box center [218, 285] width 45 height 14
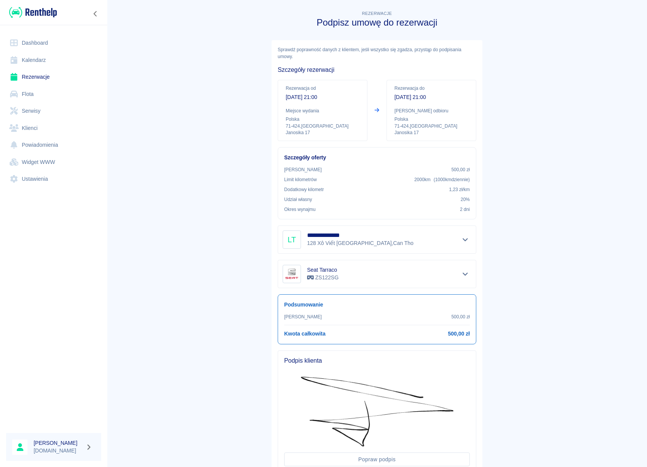
scroll to position [57, 0]
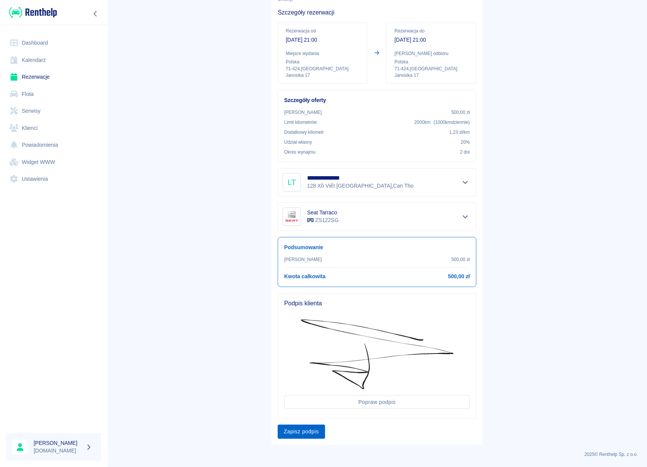
click at [300, 429] on button "Zapisz podpis" at bounding box center [301, 431] width 47 height 14
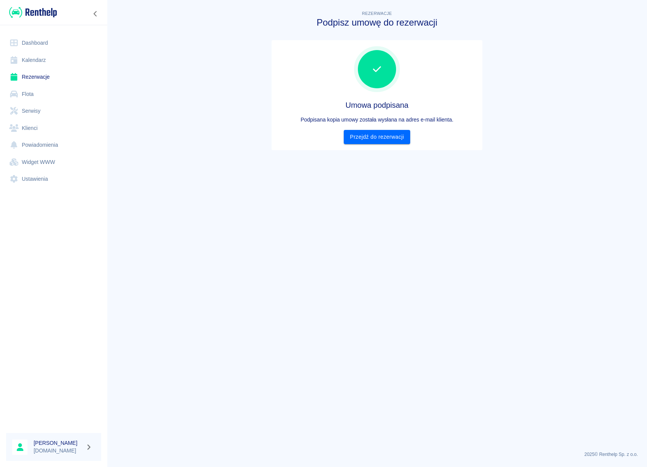
scroll to position [0, 0]
click at [392, 136] on link "Przejdź do rezerwacji" at bounding box center [377, 137] width 66 height 14
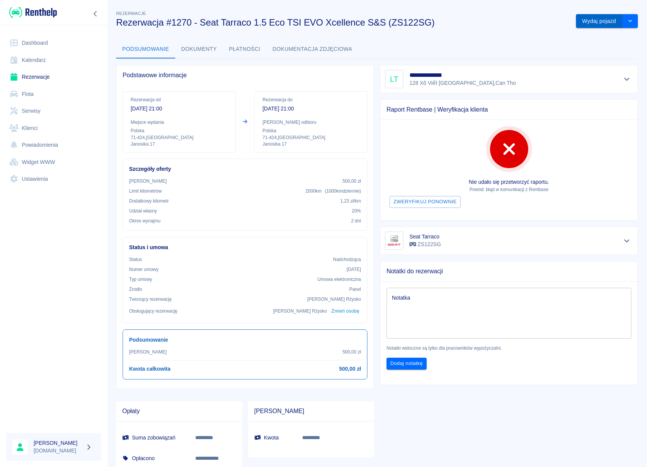
click at [594, 18] on button "Wydaj pojazd" at bounding box center [599, 21] width 47 height 14
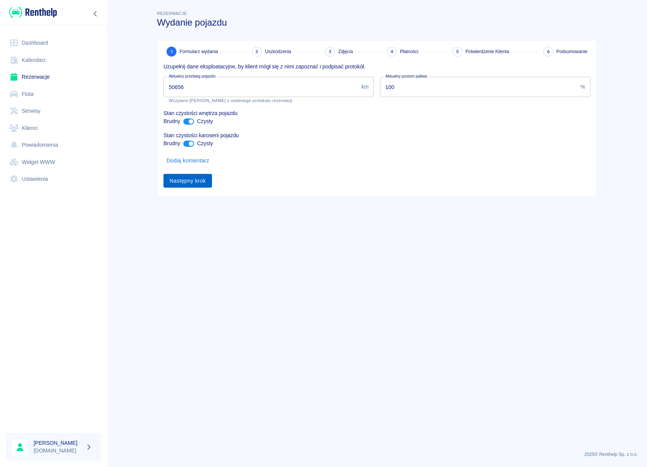
click at [192, 182] on button "Następny krok" at bounding box center [188, 181] width 49 height 14
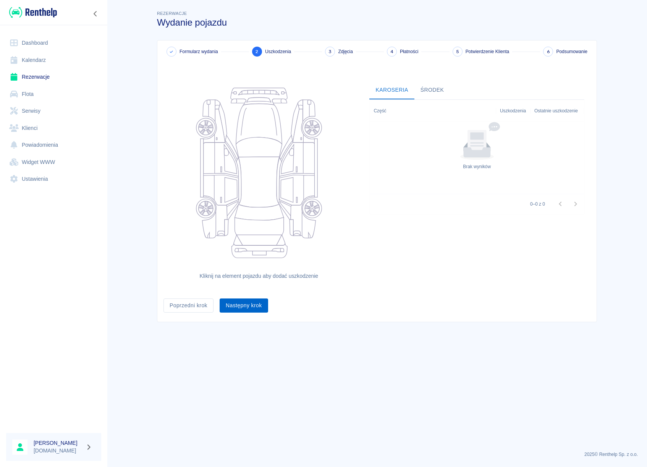
click at [235, 307] on button "Następny krok" at bounding box center [244, 305] width 49 height 14
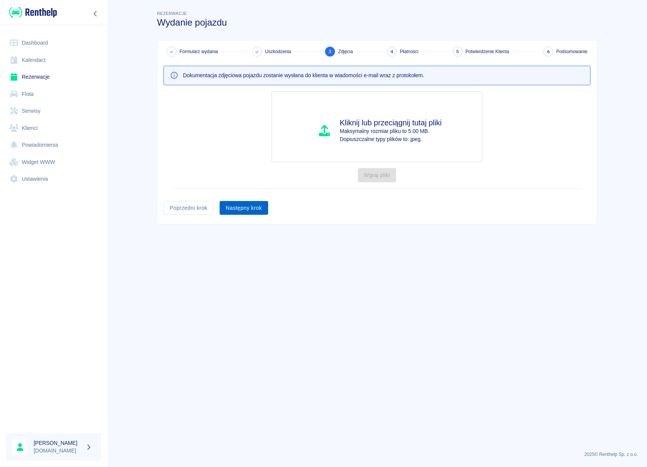
click at [249, 206] on button "Następny krok" at bounding box center [244, 208] width 49 height 14
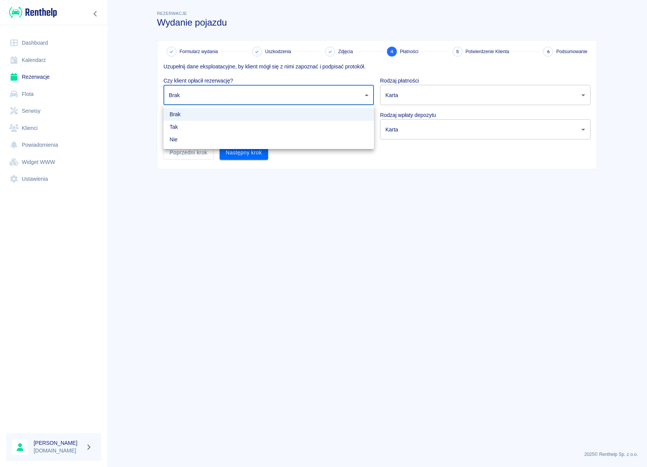
click at [242, 99] on body "Używamy plików Cookies, by zapewnić Ci najlepsze możliwe doświadczenie. Aby dow…" at bounding box center [323, 233] width 647 height 467
click at [196, 123] on li "Tak" at bounding box center [269, 127] width 211 height 13
type input "true"
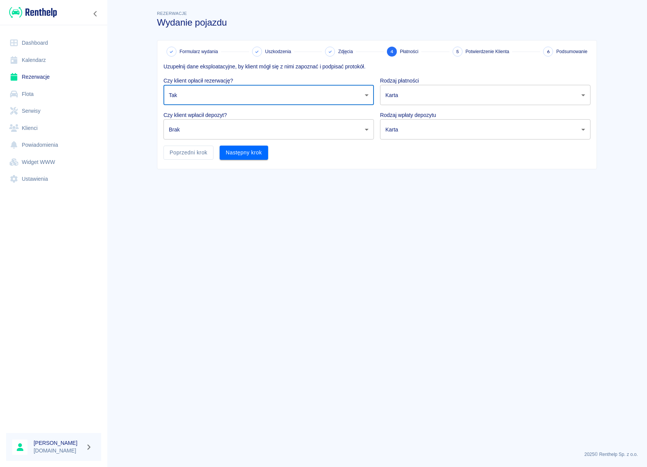
click at [418, 96] on body "Używamy plików Cookies, by zapewnić Ci najlepsze możliwe doświadczenie. Aby dow…" at bounding box center [323, 233] width 647 height 467
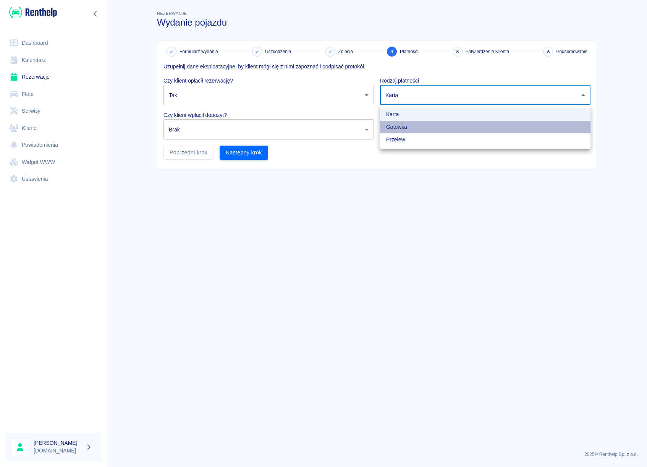
click at [402, 125] on li "Gotówka" at bounding box center [485, 127] width 211 height 13
type input "cash"
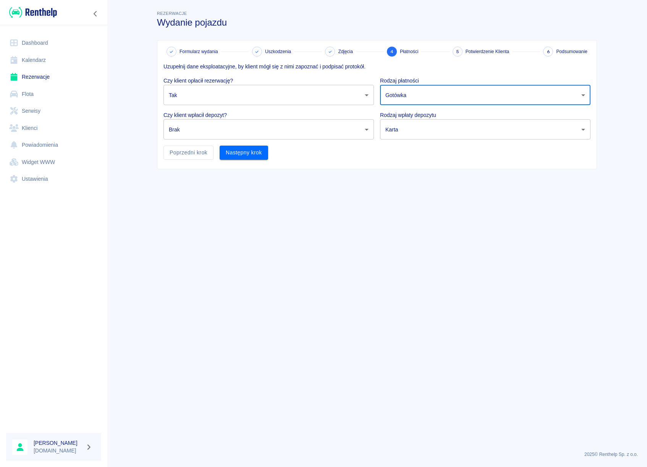
click at [280, 133] on body "Używamy plików Cookies, by zapewnić Ci najlepsze możliwe doświadczenie. Aby dow…" at bounding box center [323, 233] width 647 height 467
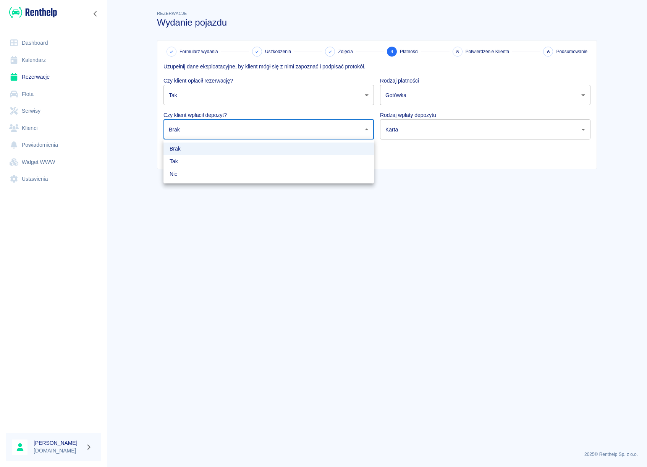
click at [235, 175] on li "Nie" at bounding box center [269, 174] width 211 height 13
type input "false"
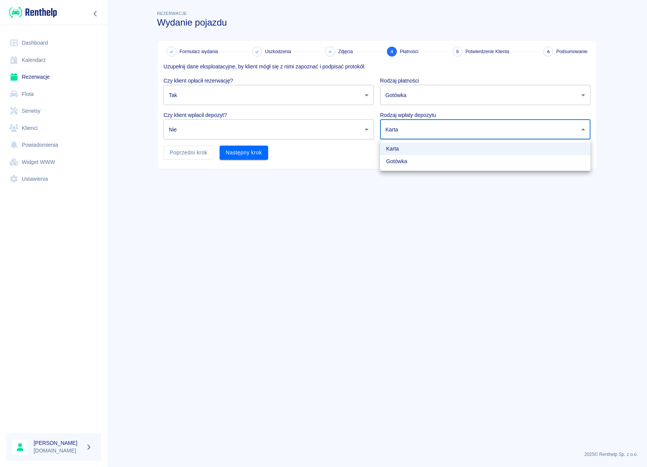
click at [405, 131] on body "Używamy plików Cookies, by zapewnić Ci najlepsze możliwe doświadczenie. Aby dow…" at bounding box center [323, 233] width 647 height 467
click at [397, 159] on li "Gotówka" at bounding box center [485, 161] width 211 height 13
type input "cash"
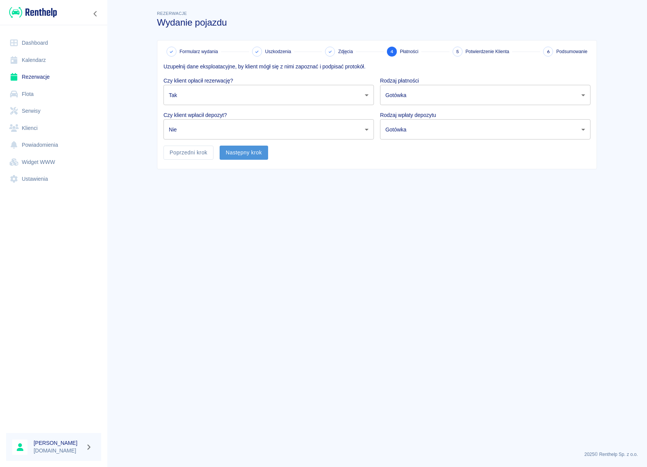
click at [253, 154] on button "Następny krok" at bounding box center [244, 153] width 49 height 14
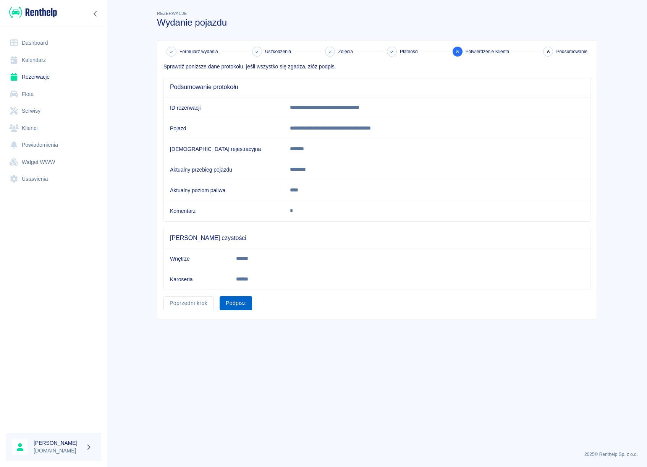
click at [240, 303] on button "Podpisz" at bounding box center [236, 303] width 32 height 14
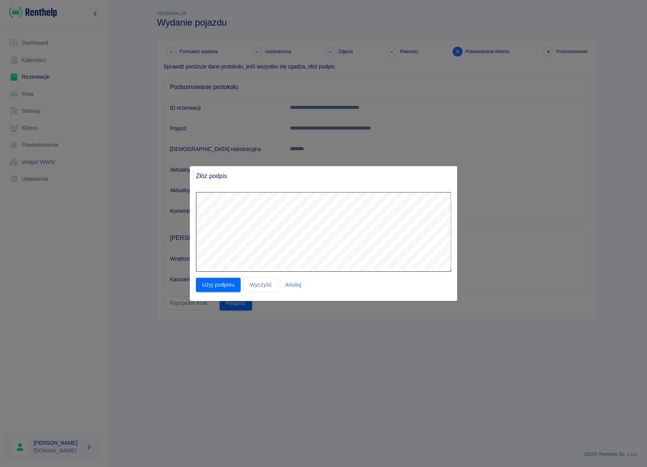
click at [290, 184] on div "Złóż podpis Użyj podpisu Wyczyść Anuluj" at bounding box center [323, 233] width 267 height 135
click at [220, 288] on button "Użyj podpisu" at bounding box center [218, 285] width 45 height 14
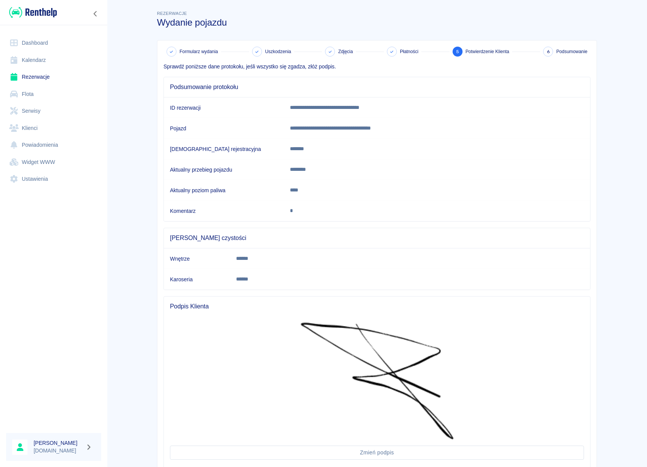
scroll to position [54, 0]
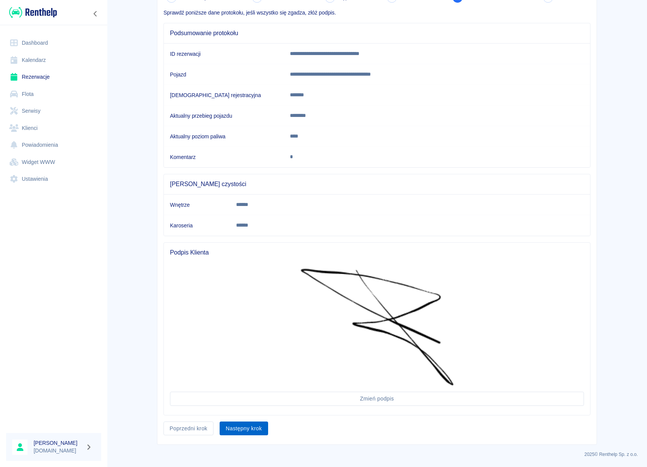
click at [245, 429] on button "Następny krok" at bounding box center [244, 428] width 49 height 14
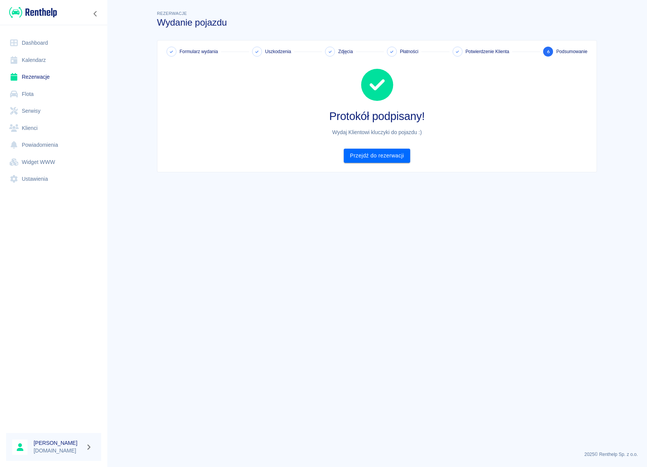
scroll to position [0, 0]
click at [388, 159] on link "Przejdź do rezerwacji" at bounding box center [377, 156] width 66 height 14
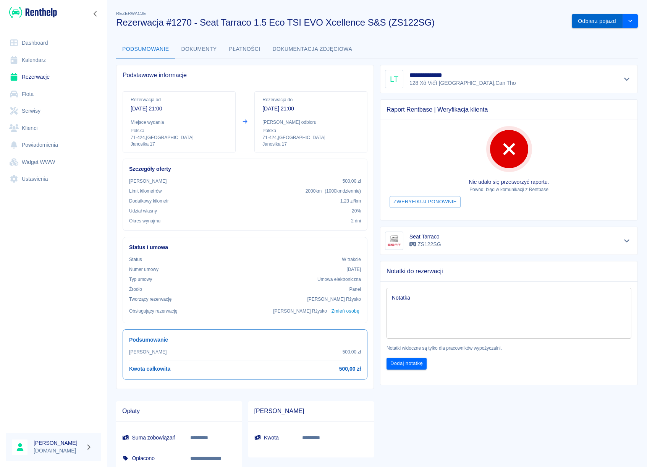
click at [578, 17] on button "Odbierz pojazd" at bounding box center [597, 21] width 51 height 14
click at [629, 21] on icon at bounding box center [628, 18] width 7 height 5
click at [580, 23] on button "Odbierz pojazd" at bounding box center [597, 21] width 51 height 14
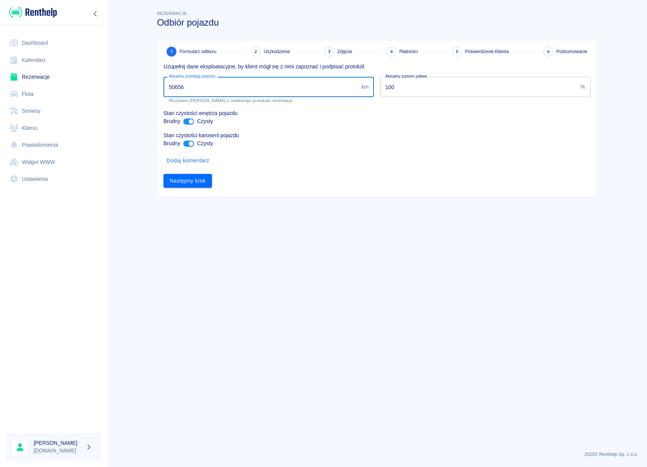
click at [177, 88] on input "50656" at bounding box center [261, 87] width 195 height 20
type input "50956"
click at [183, 184] on button "Następny krok" at bounding box center [188, 181] width 49 height 14
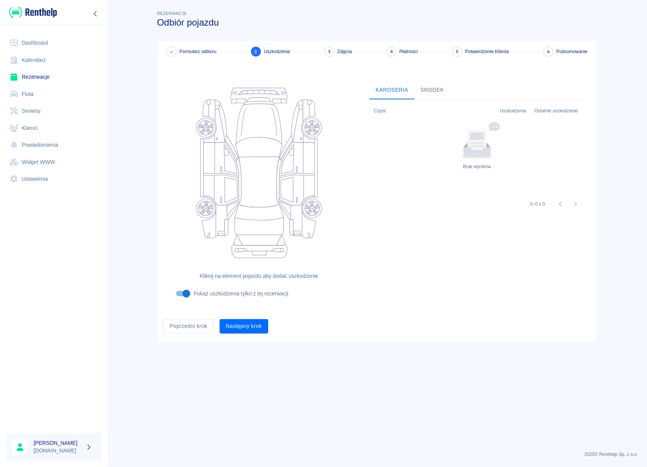
click at [240, 316] on div "Następny krok" at bounding box center [241, 323] width 55 height 20
click at [239, 325] on button "Następny krok" at bounding box center [244, 326] width 49 height 14
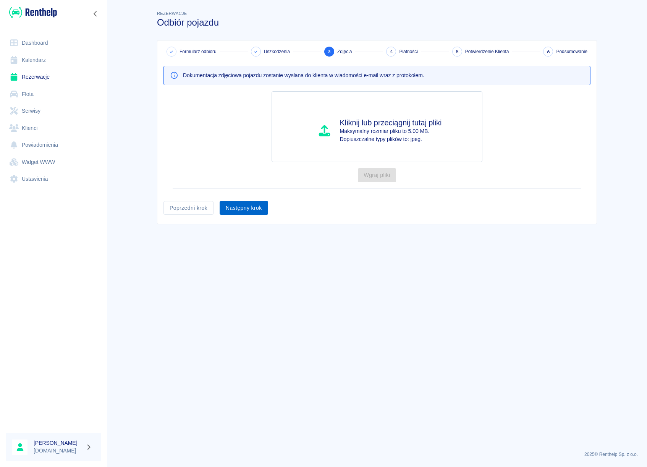
click at [254, 208] on button "Następny krok" at bounding box center [244, 208] width 49 height 14
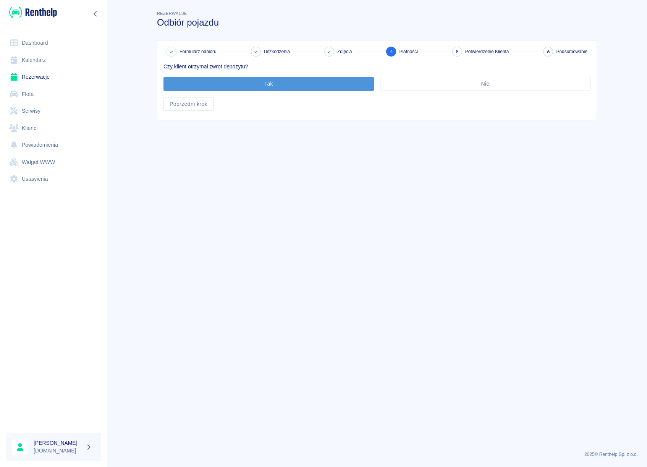
click at [258, 89] on button "Tak" at bounding box center [269, 84] width 211 height 14
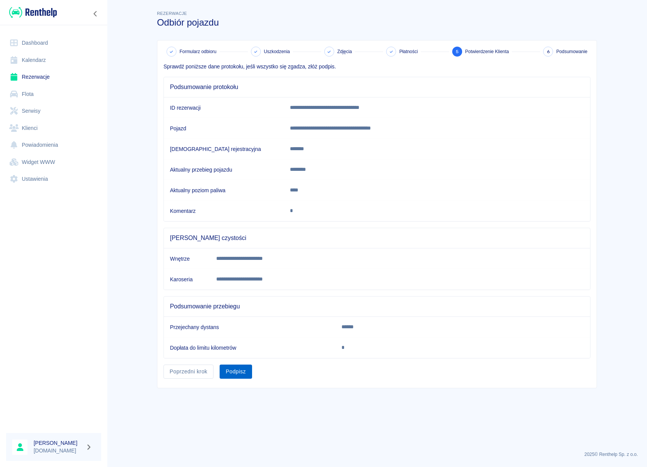
click at [243, 370] on button "Podpisz" at bounding box center [236, 371] width 32 height 14
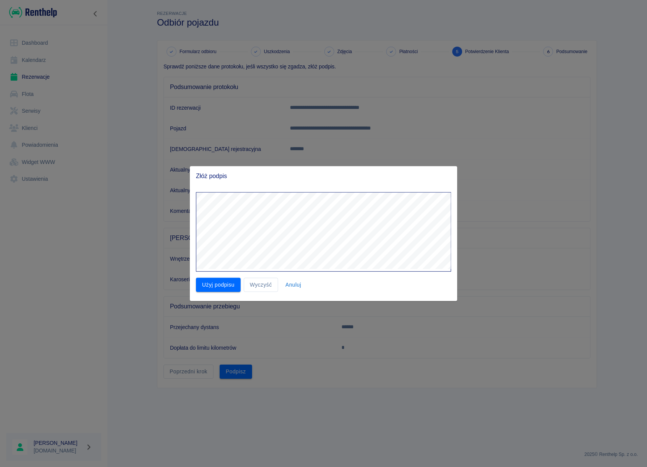
click at [305, 175] on div "Złóż podpis Użyj podpisu Wyczyść Anuluj" at bounding box center [323, 233] width 267 height 135
click at [215, 282] on button "Użyj podpisu" at bounding box center [218, 285] width 45 height 14
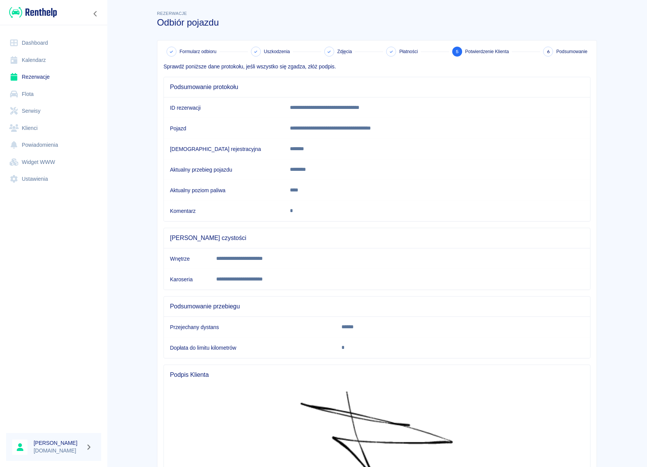
scroll to position [118, 0]
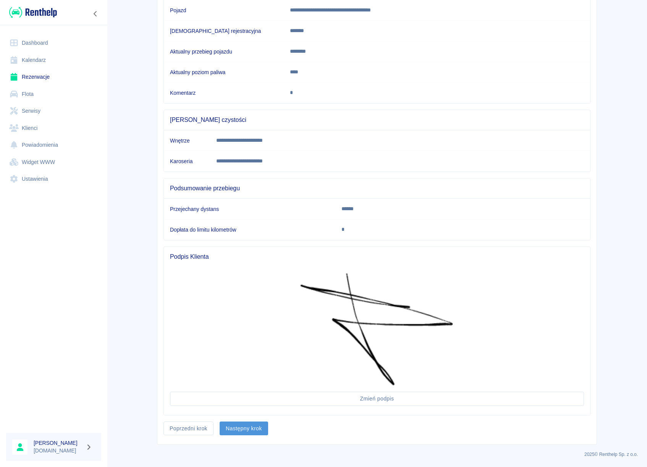
click at [244, 431] on button "Następny krok" at bounding box center [244, 428] width 49 height 14
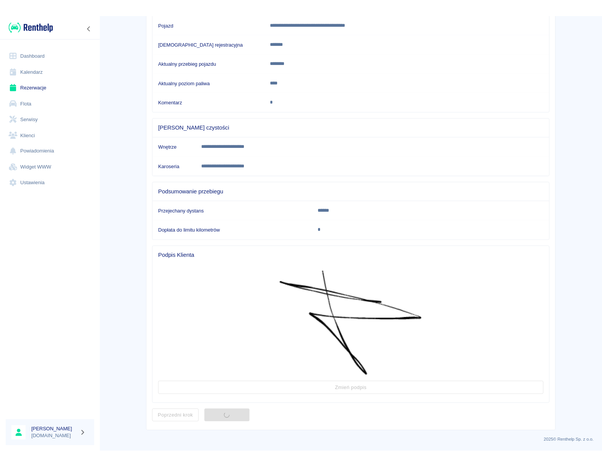
scroll to position [0, 0]
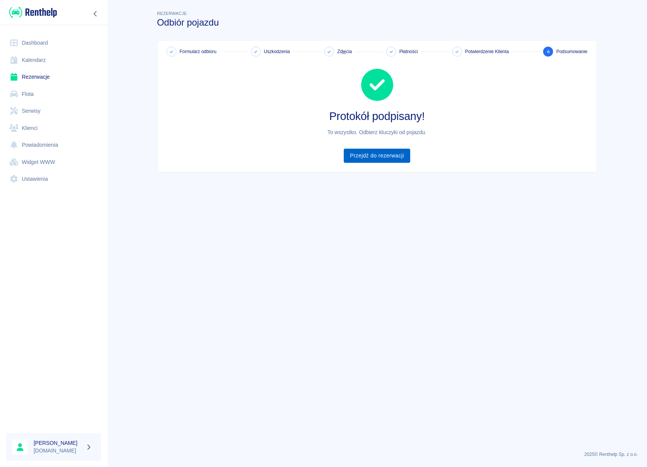
click at [397, 155] on link "Przejdź do rezerwacji" at bounding box center [377, 156] width 66 height 14
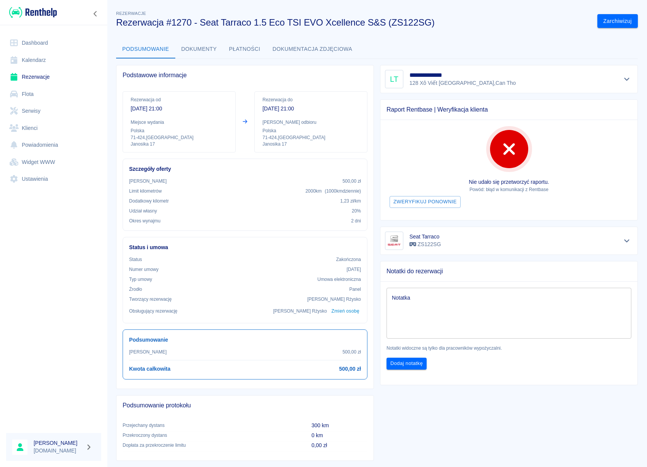
click at [41, 74] on link "Rezerwacje" at bounding box center [53, 76] width 95 height 17
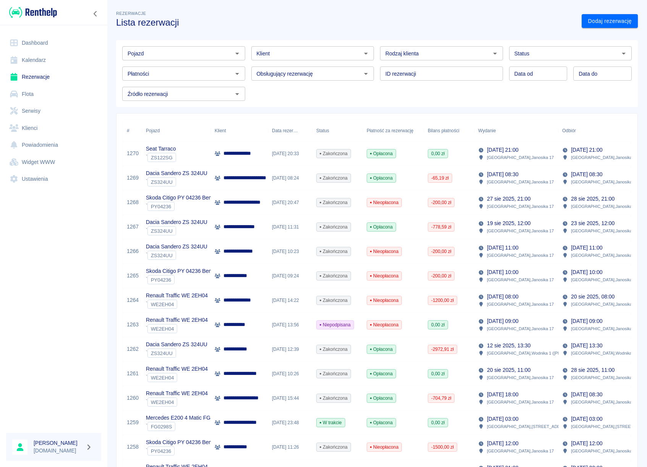
click at [246, 158] on div "**********" at bounding box center [239, 153] width 57 height 24
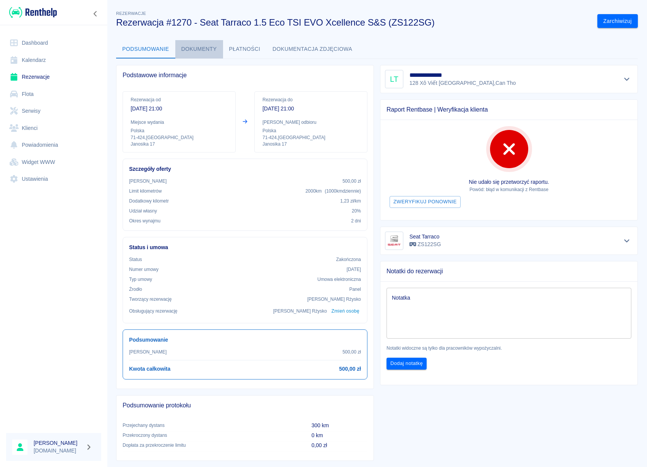
click at [191, 47] on button "Dokumenty" at bounding box center [199, 49] width 48 height 18
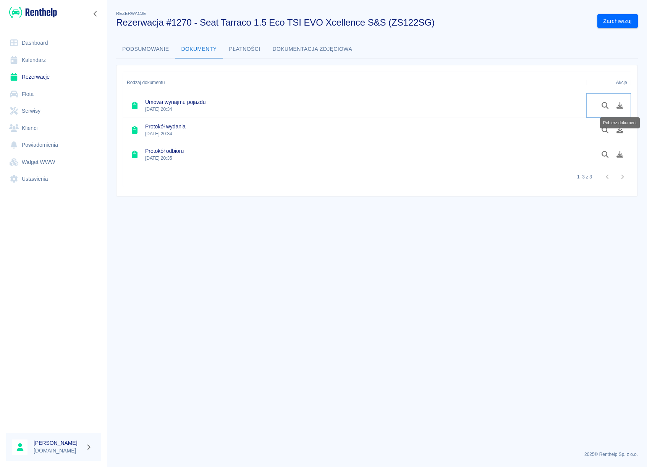
click at [621, 105] on icon "Pobierz dokument" at bounding box center [620, 105] width 9 height 7
click at [42, 74] on link "Rezerwacje" at bounding box center [53, 76] width 95 height 17
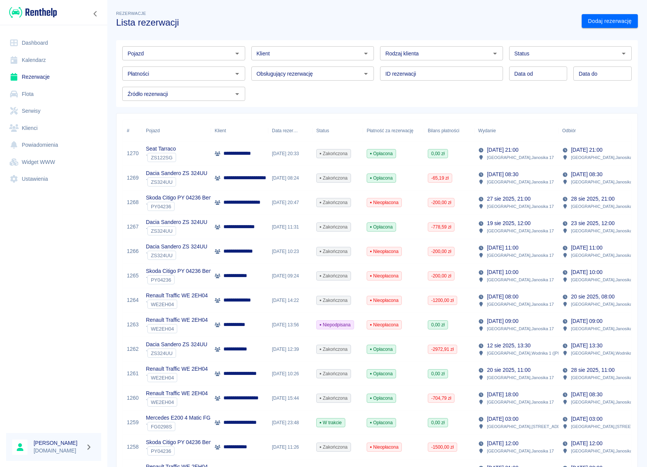
click at [236, 153] on p "**********" at bounding box center [243, 153] width 41 height 8
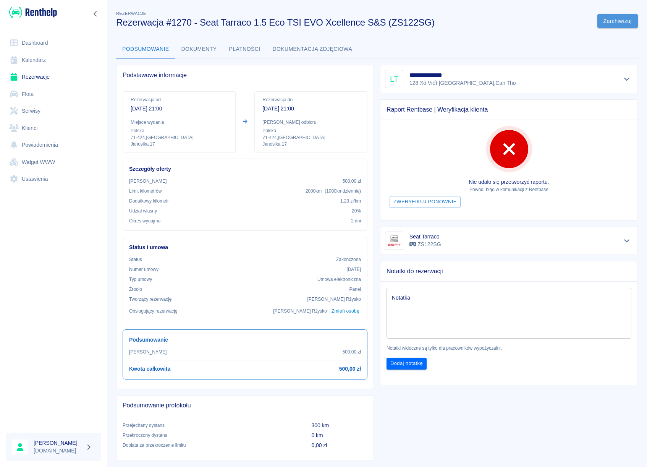
click at [622, 25] on button "Zarchiwizuj" at bounding box center [618, 21] width 40 height 14
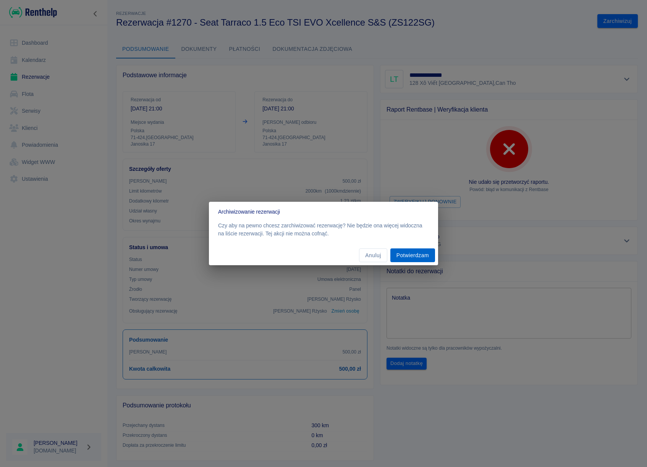
click at [420, 256] on button "Potwierdzam" at bounding box center [412, 255] width 45 height 14
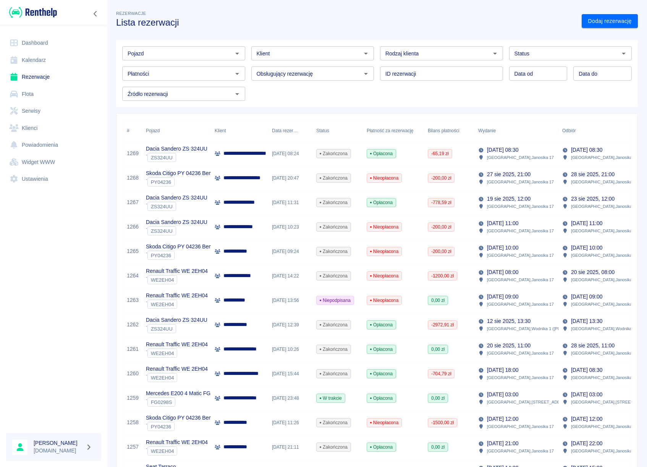
click at [235, 52] on icon "Otwórz" at bounding box center [237, 53] width 9 height 9
click at [188, 70] on li "Seat Ibiza ZS 362HG - ZS362HG" at bounding box center [182, 69] width 121 height 13
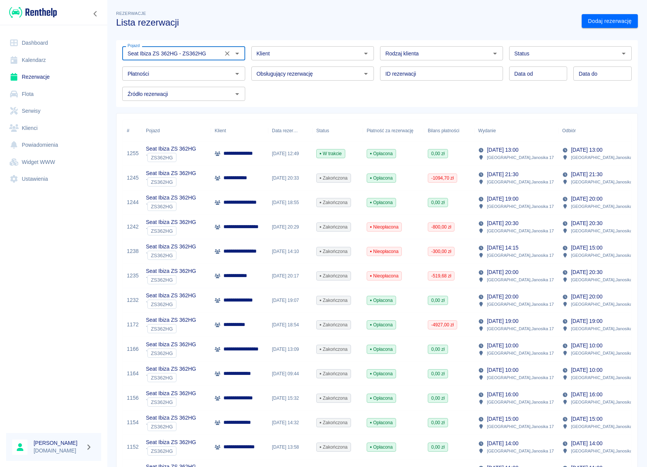
type input "Seat Ibiza ZS 362HG - ZS362HG"
click at [247, 147] on div "**********" at bounding box center [239, 153] width 57 height 24
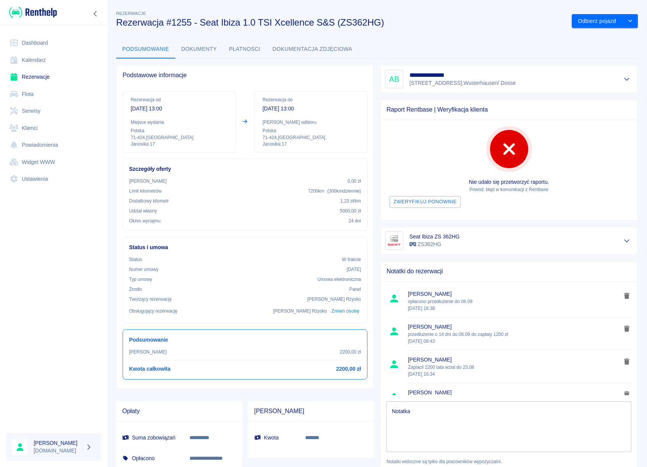
click at [202, 52] on button "Dokumenty" at bounding box center [199, 49] width 48 height 18
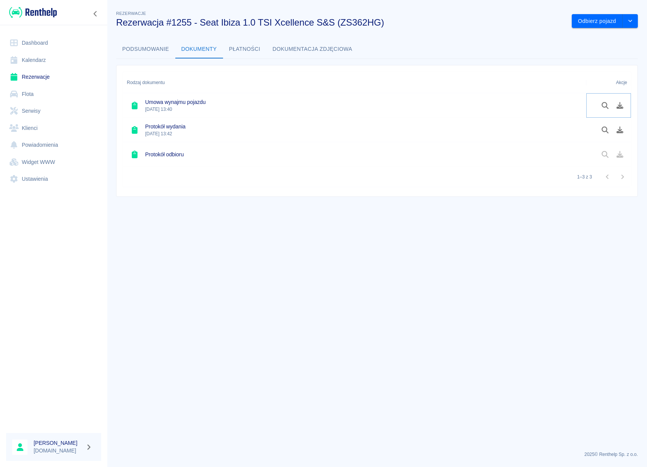
click at [620, 107] on icon "Pobierz dokument" at bounding box center [620, 105] width 7 height 7
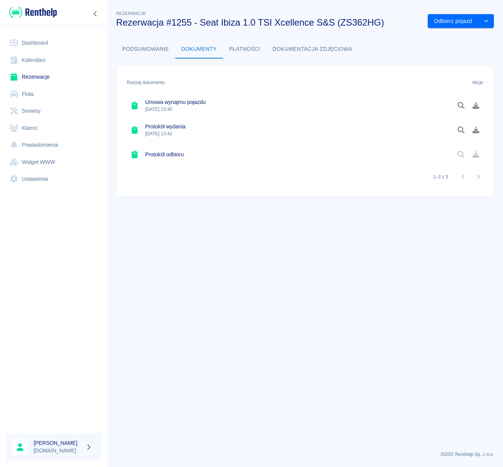
click at [32, 78] on link "Rezerwacje" at bounding box center [53, 76] width 95 height 17
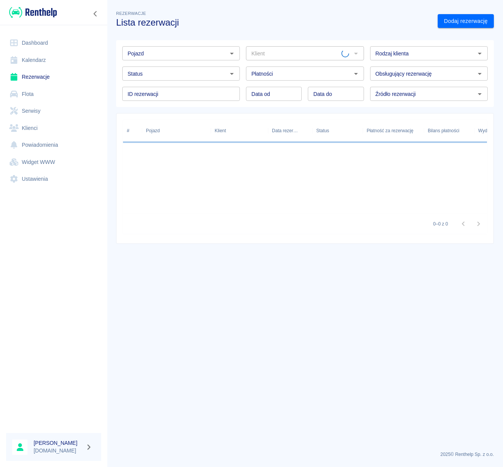
click at [231, 52] on icon "Otwórz" at bounding box center [231, 53] width 9 height 9
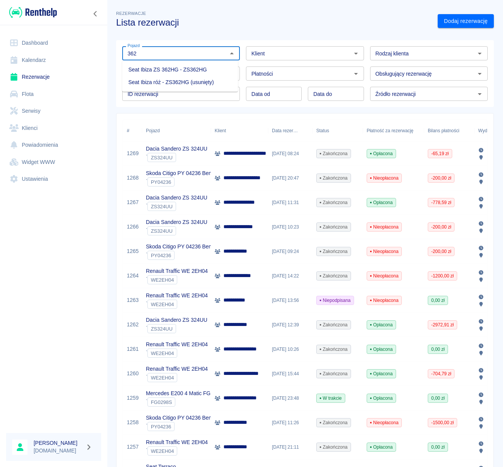
click at [209, 63] on li "Seat Ibiza ZS 362HG - ZS362HG" at bounding box center [180, 69] width 116 height 13
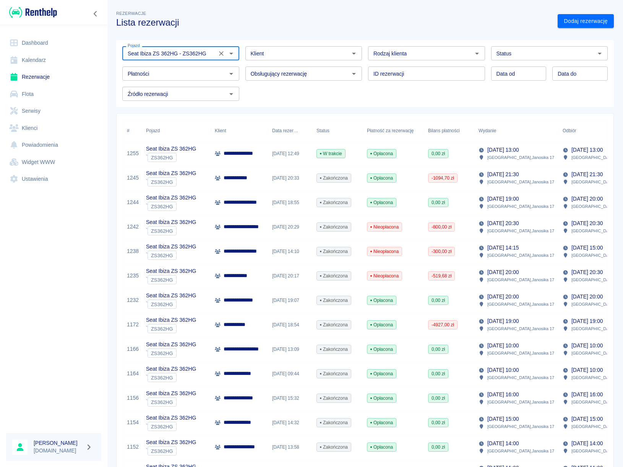
type input "Seat Ibiza ZS 362HG - ZS362HG"
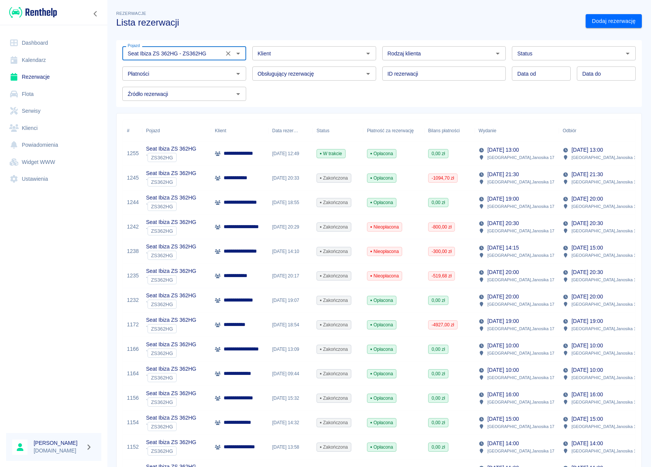
click at [514, 149] on p "[DATE] 13:00" at bounding box center [502, 150] width 31 height 8
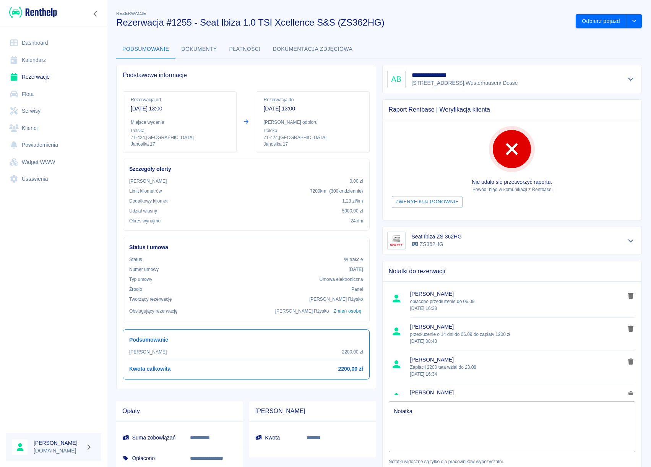
click at [198, 48] on button "Dokumenty" at bounding box center [199, 49] width 48 height 18
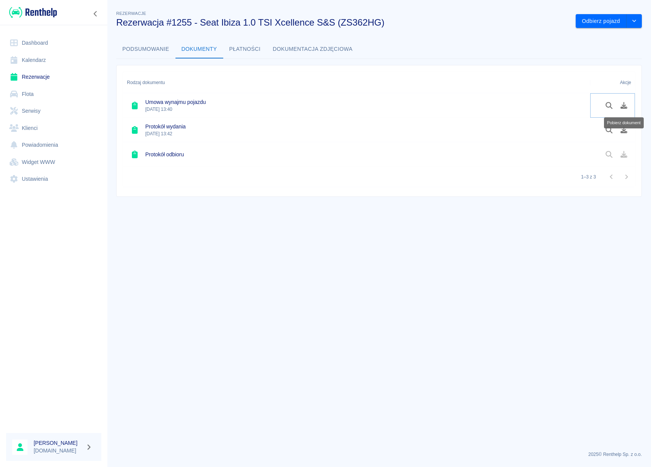
click at [622, 105] on icon "Pobierz dokument" at bounding box center [623, 105] width 7 height 7
click at [36, 79] on link "Rezerwacje" at bounding box center [53, 76] width 95 height 17
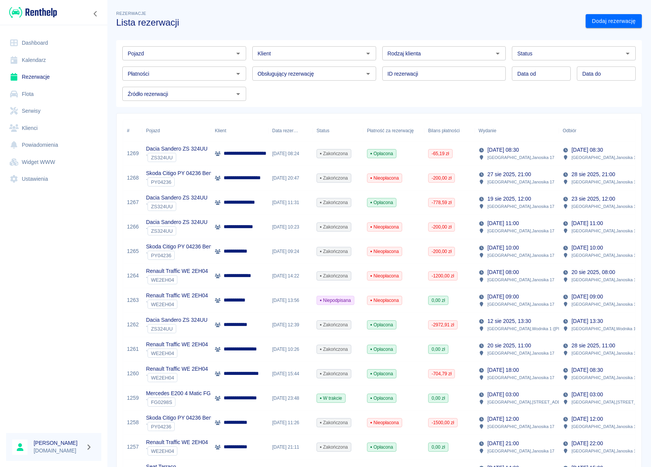
click at [233, 56] on icon "Otwórz" at bounding box center [237, 53] width 9 height 9
click at [185, 65] on li "Seat Ibiza ZS 362HG - ZS362HG" at bounding box center [183, 69] width 122 height 13
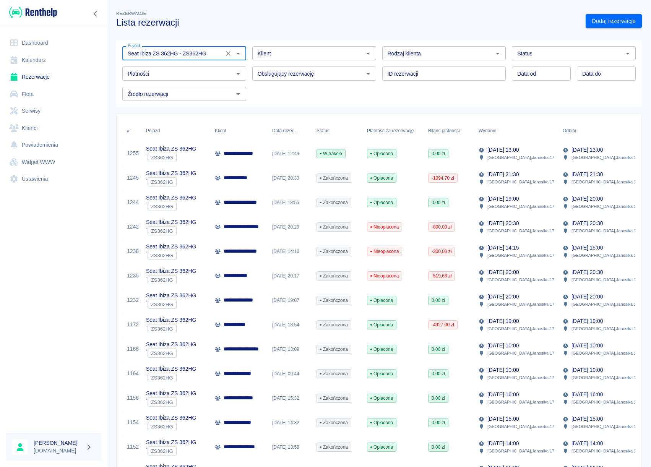
type input "Seat Ibiza ZS 362HG - ZS362HG"
click at [247, 179] on p "**********" at bounding box center [239, 178] width 32 height 8
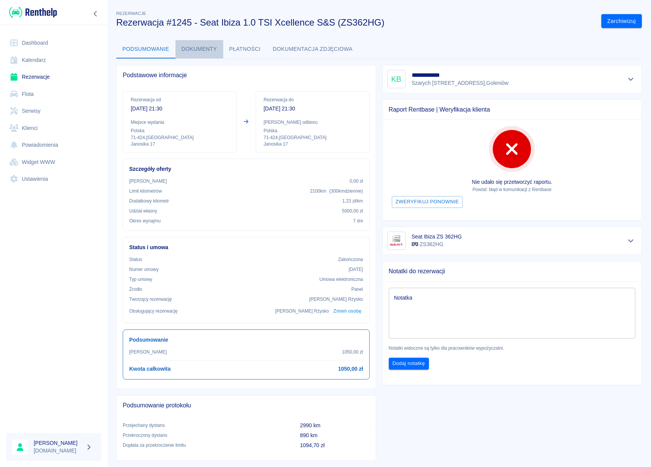
click at [202, 53] on button "Dokumenty" at bounding box center [199, 49] width 48 height 18
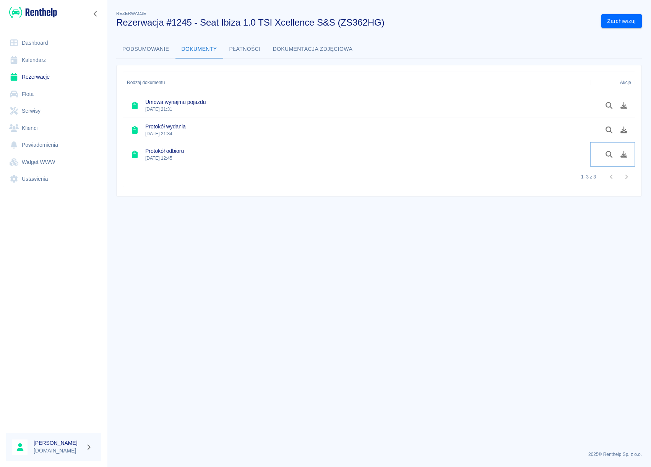
click at [624, 155] on icon "Pobierz dokument" at bounding box center [623, 154] width 7 height 7
click at [621, 102] on icon "Pobierz dokument" at bounding box center [623, 105] width 9 height 7
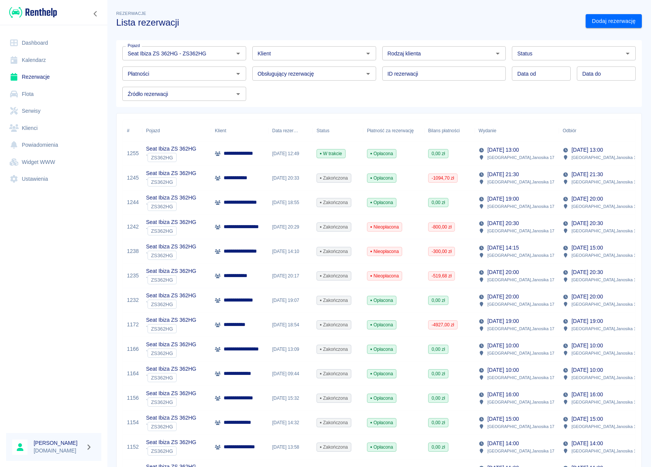
click at [259, 159] on div "**********" at bounding box center [239, 153] width 57 height 24
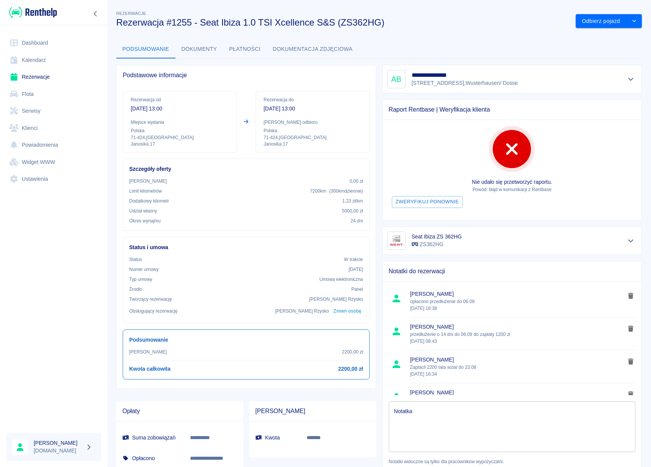
click at [198, 54] on button "Dokumenty" at bounding box center [199, 49] width 48 height 18
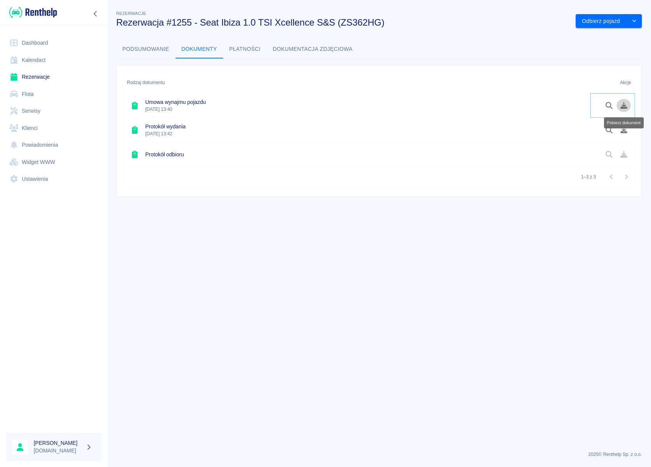
click at [622, 107] on icon "Pobierz dokument" at bounding box center [623, 105] width 7 height 7
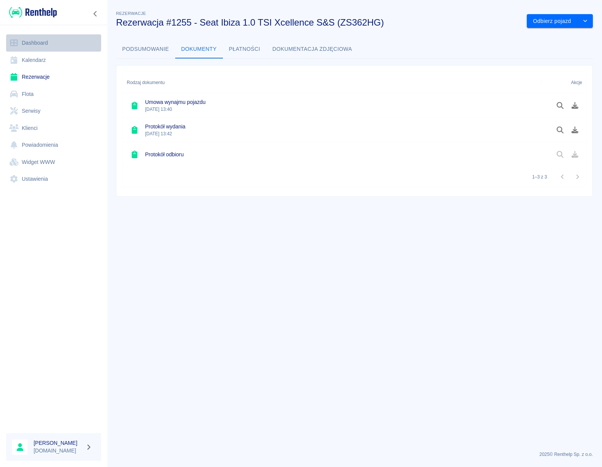
click at [51, 38] on link "Dashboard" at bounding box center [53, 42] width 95 height 17
